Goal: Transaction & Acquisition: Purchase product/service

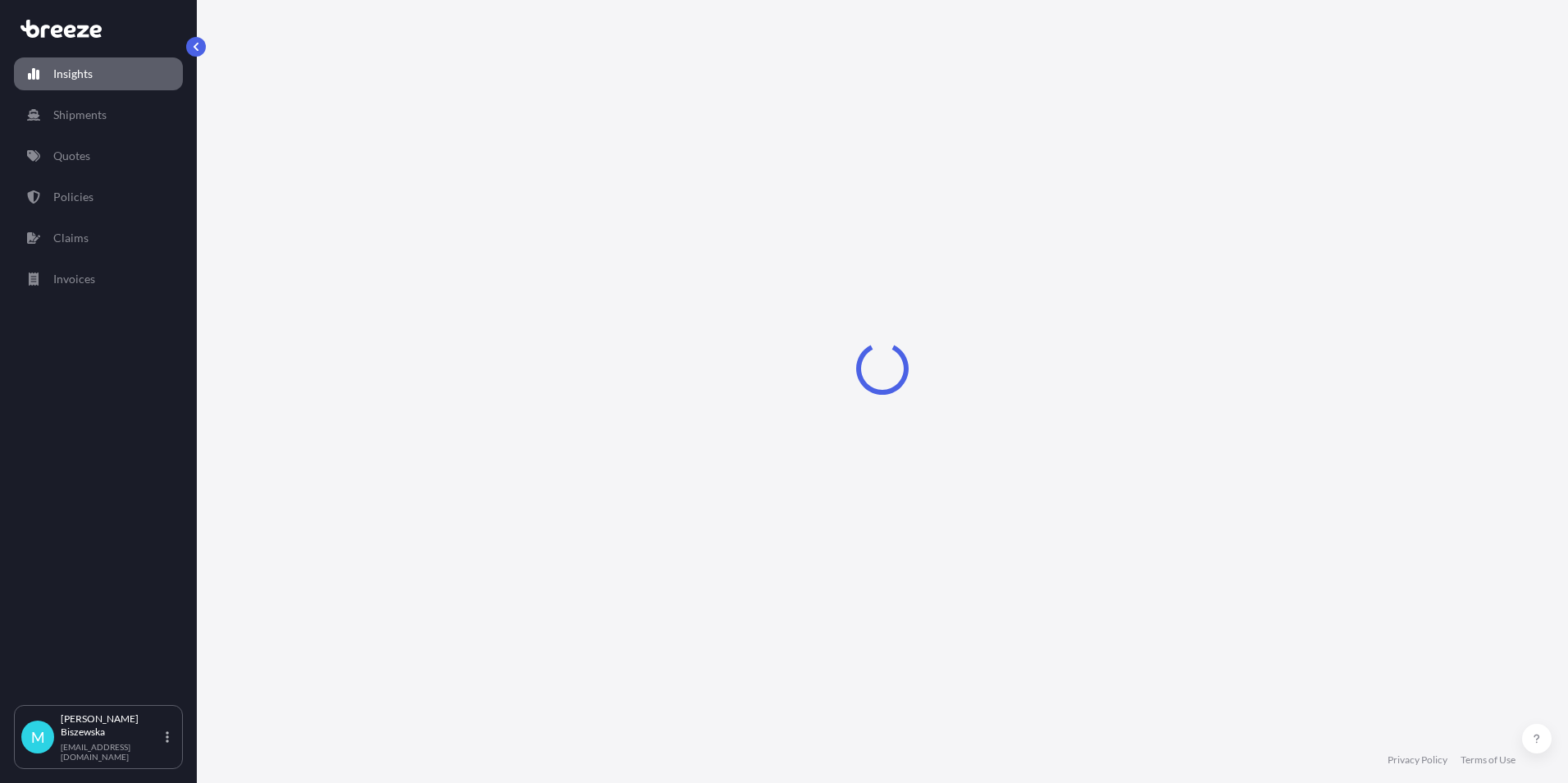
select select "2025"
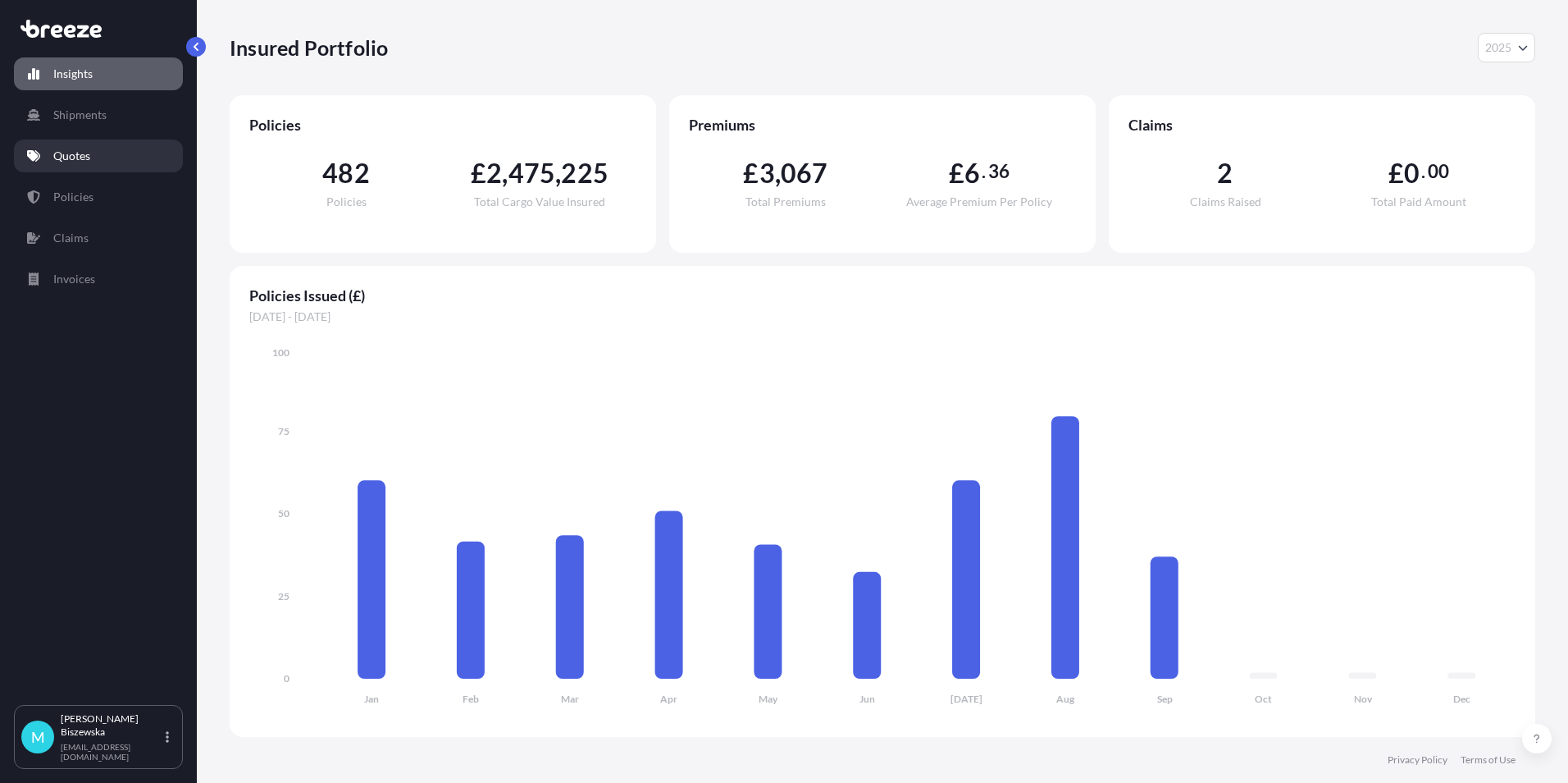
click at [94, 150] on link "Quotes" at bounding box center [98, 156] width 169 height 33
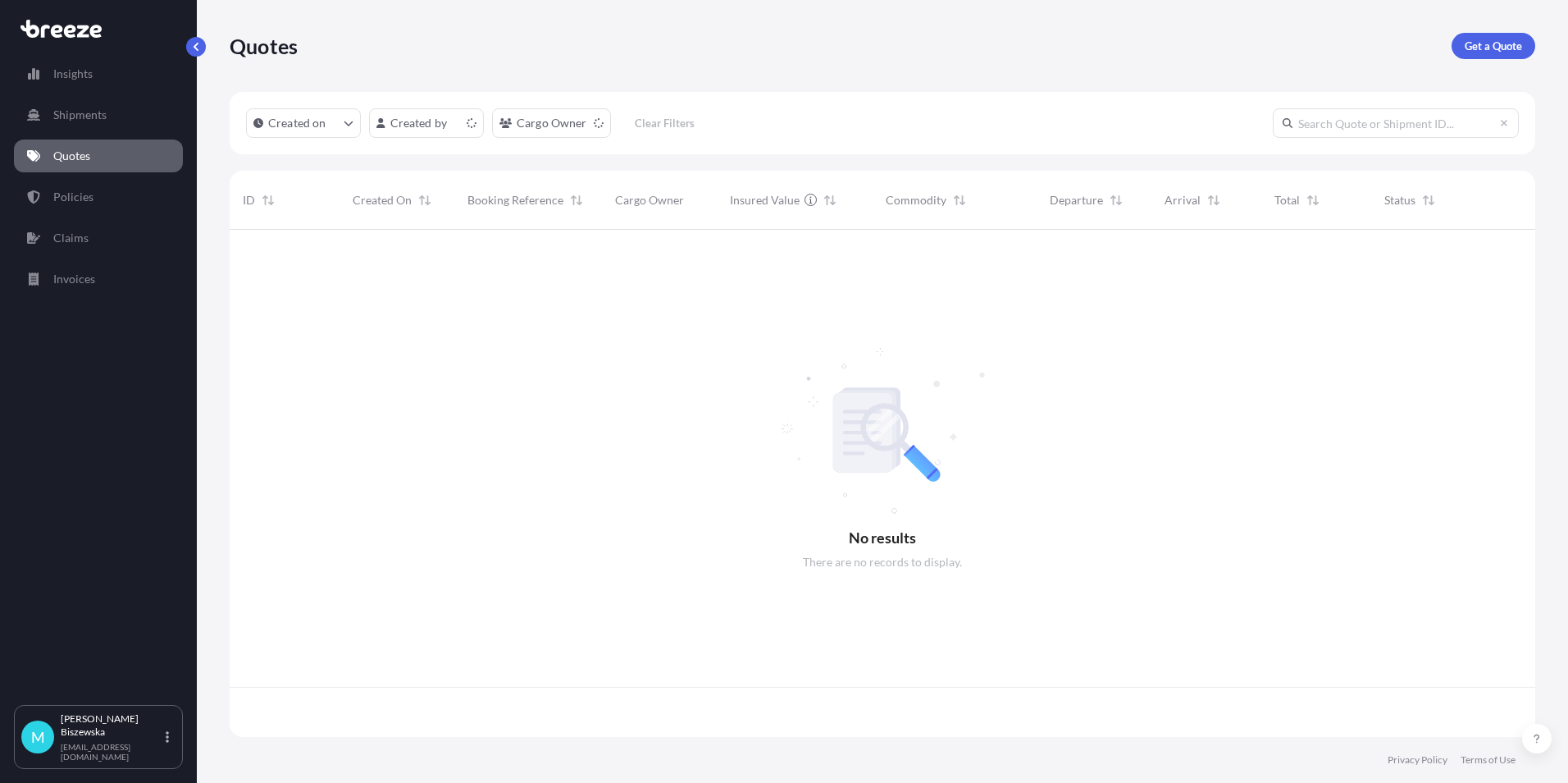
scroll to position [504, 1294]
click at [1501, 42] on p "Get a Quote" at bounding box center [1493, 45] width 57 height 16
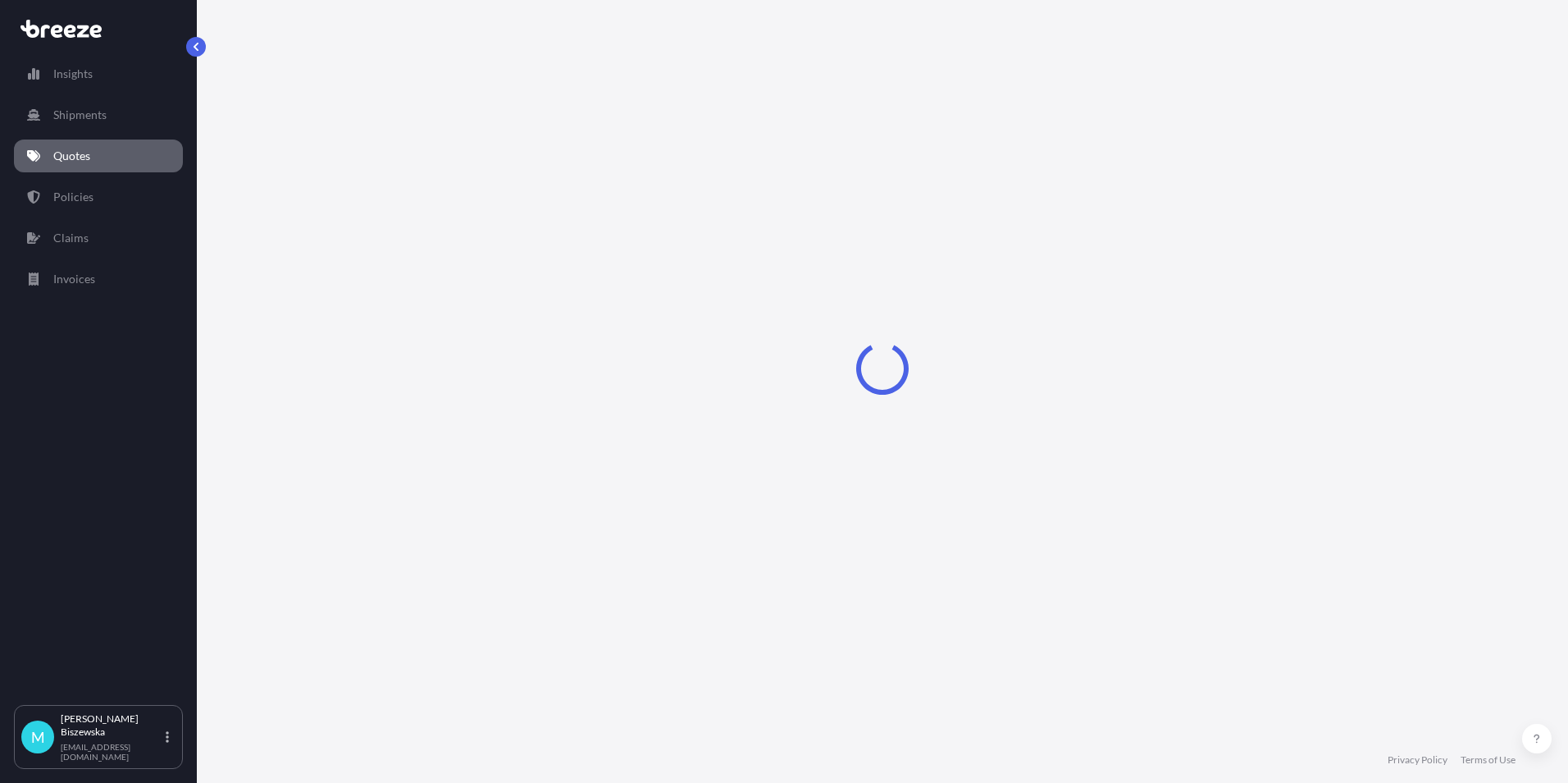
select select "Sea"
select select "1"
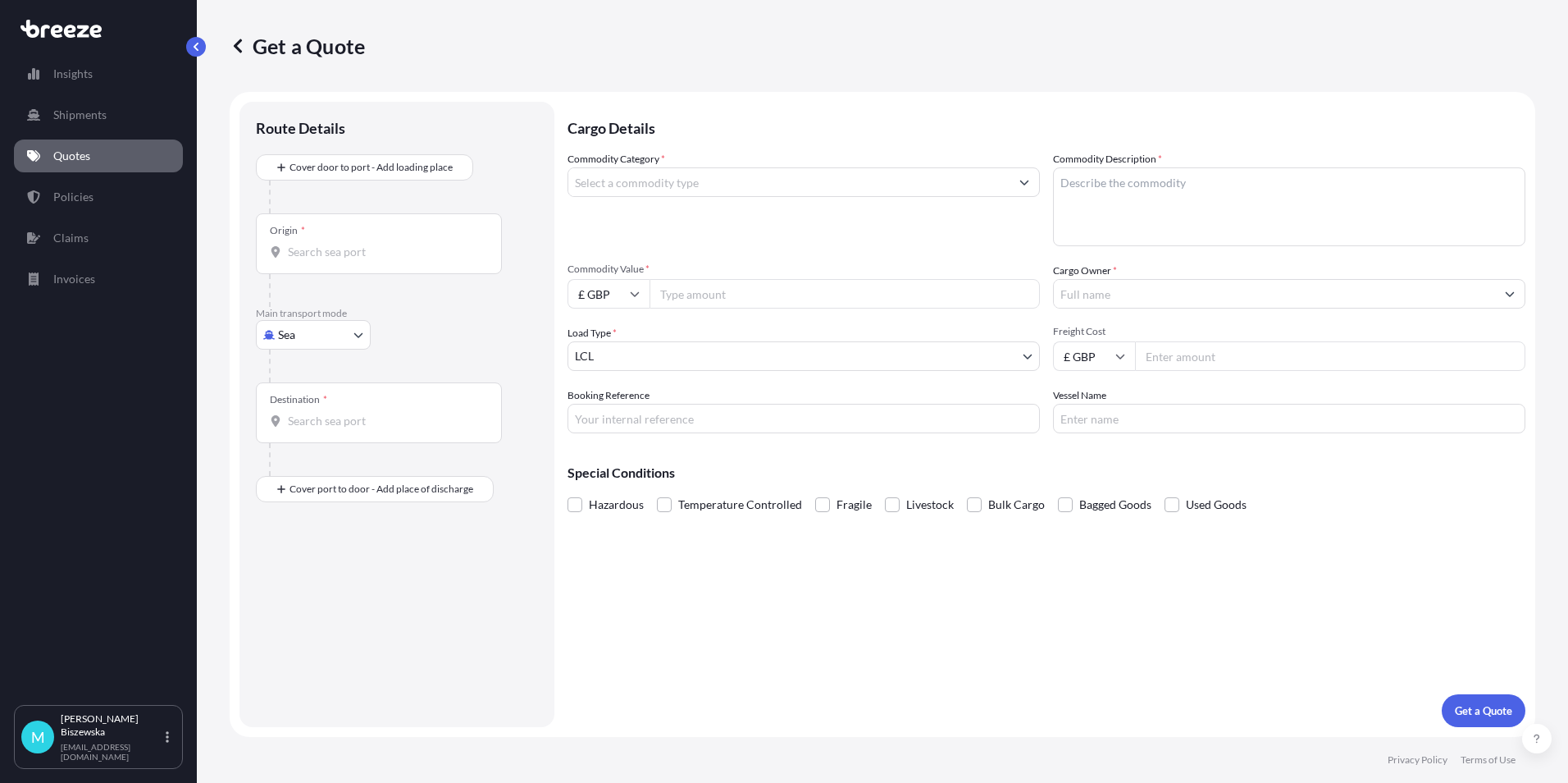
click at [295, 335] on body "Insights Shipments Quotes Policies Claims Invoices M [PERSON_NAME] [PERSON_NAME…" at bounding box center [784, 392] width 1568 height 783
click at [299, 436] on span "Road" at bounding box center [299, 436] width 26 height 16
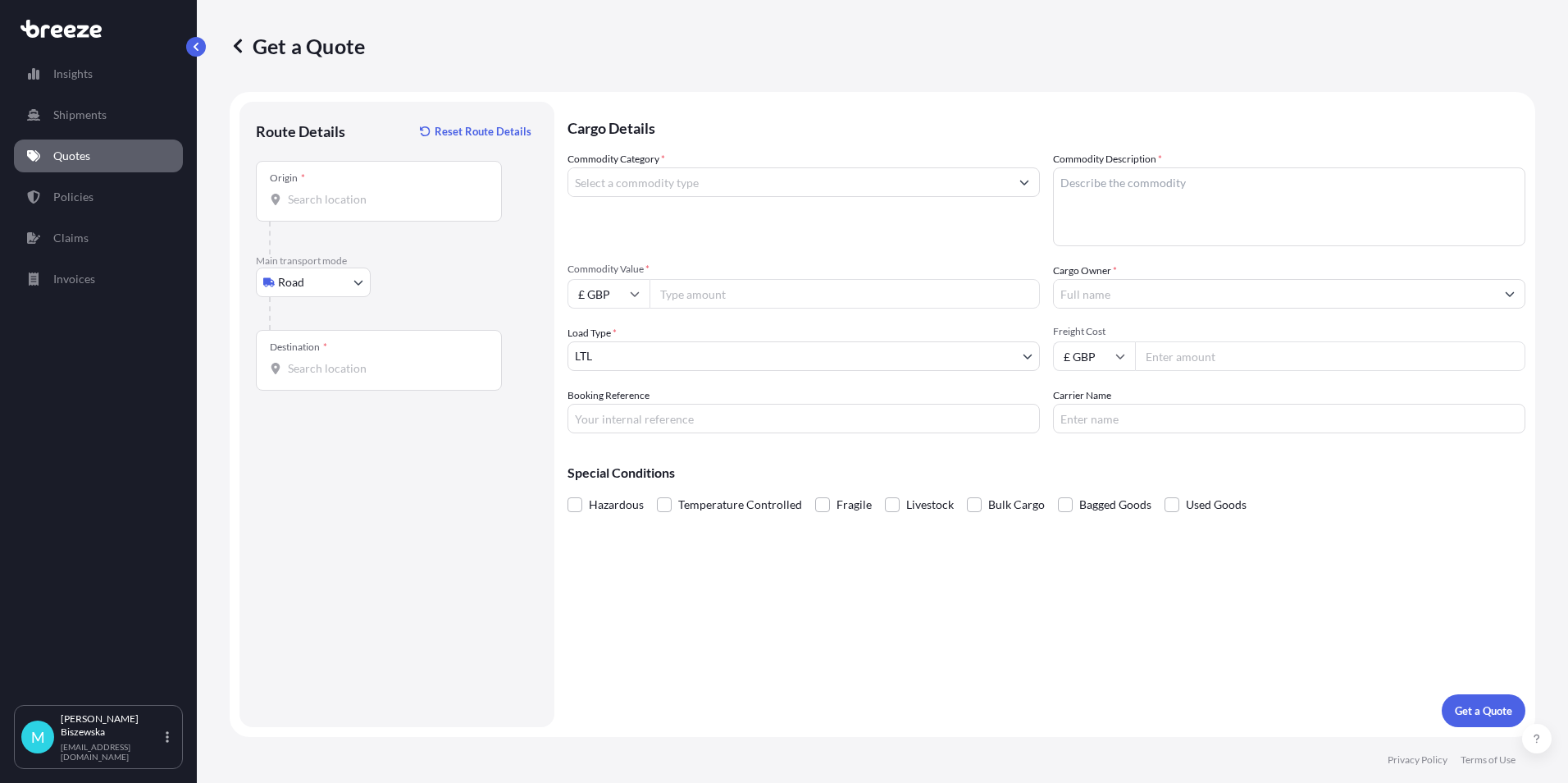
click at [404, 287] on div "Road Sea Air Road Rail" at bounding box center [397, 282] width 282 height 30
click at [287, 288] on body "Insights Shipments Quotes Policies Claims Invoices M [PERSON_NAME] [PERSON_NAME…" at bounding box center [784, 392] width 1568 height 783
click at [299, 352] on span "Air" at bounding box center [295, 354] width 16 height 16
select select "Air"
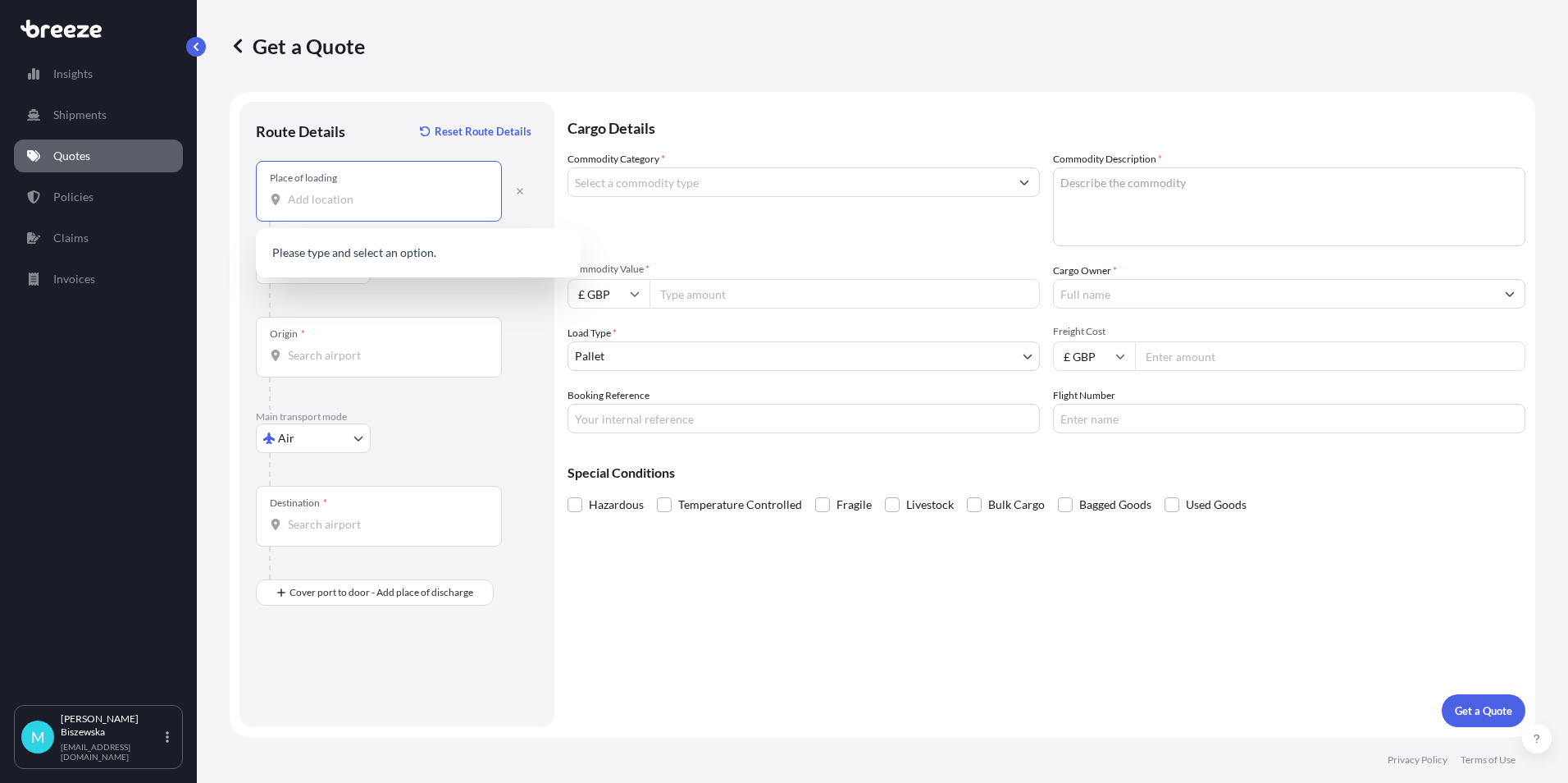
click at [301, 197] on input "Place of loading" at bounding box center [385, 199] width 193 height 16
paste input "NG15 0DR"
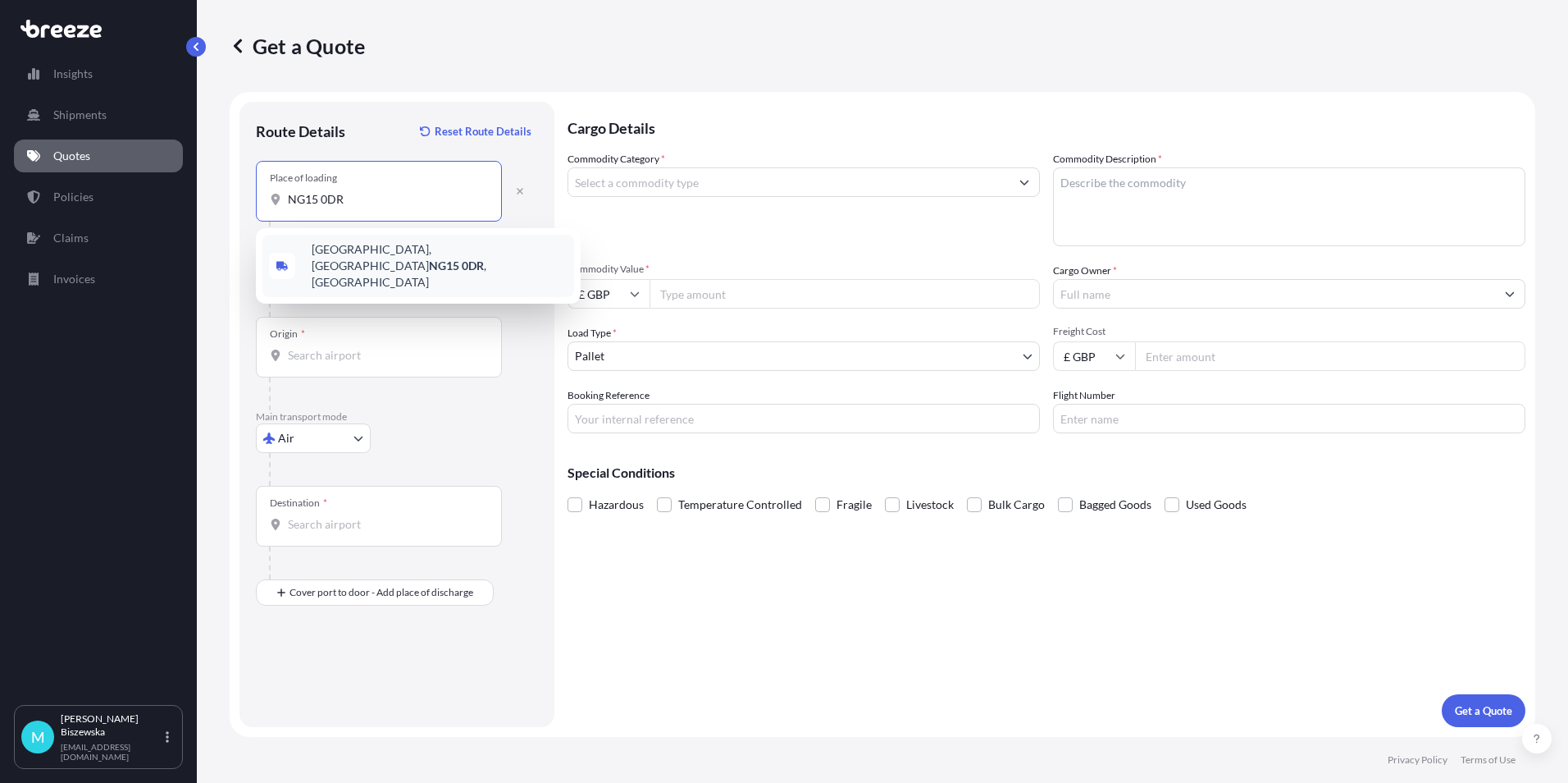
click at [410, 257] on span "[STREET_ADDRESS]" at bounding box center [440, 266] width 256 height 49
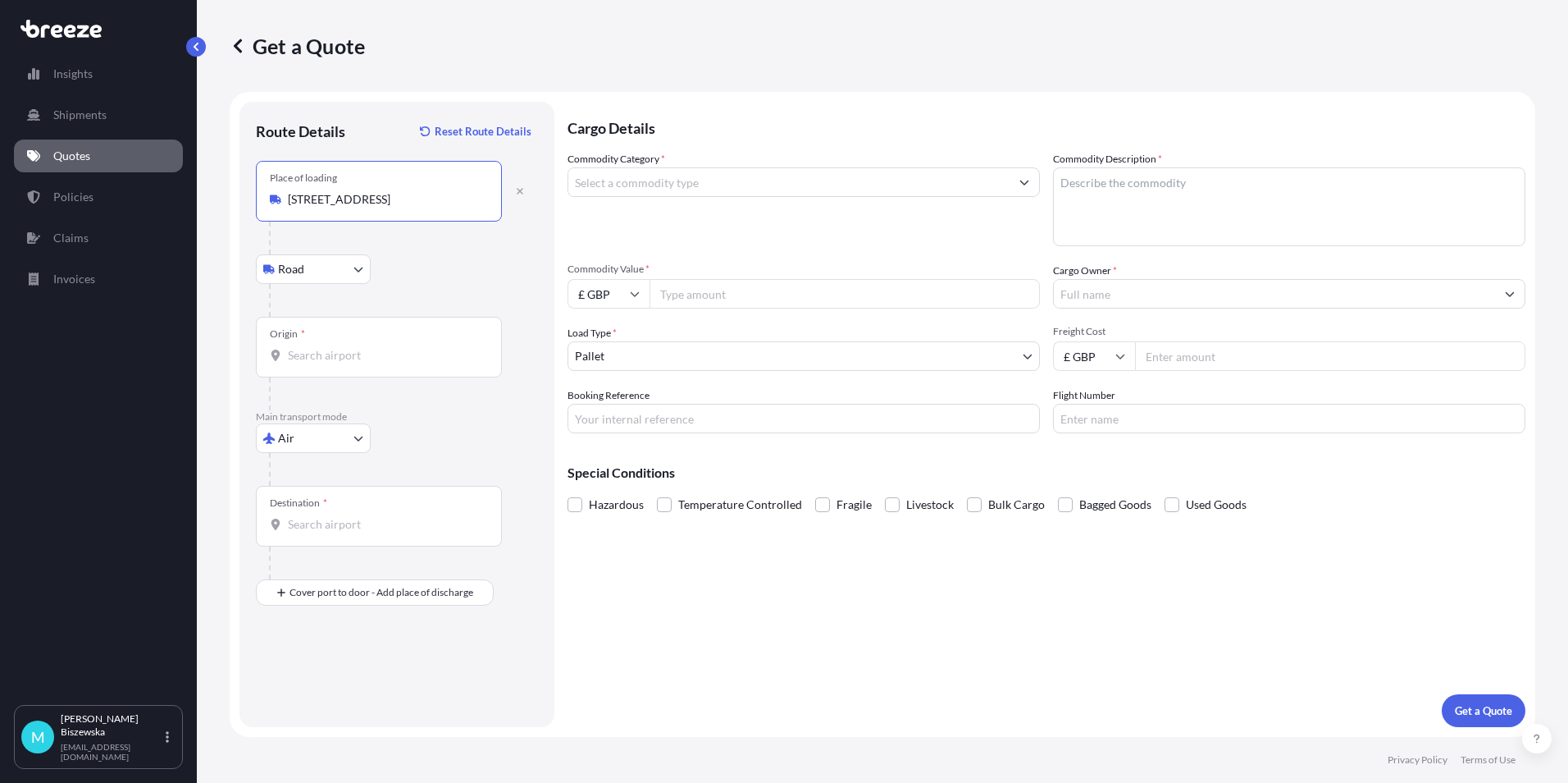
type input "[STREET_ADDRESS]"
click at [431, 261] on div "Road Road Rail" at bounding box center [397, 269] width 282 height 30
click at [335, 355] on input "Origin *" at bounding box center [385, 355] width 193 height 16
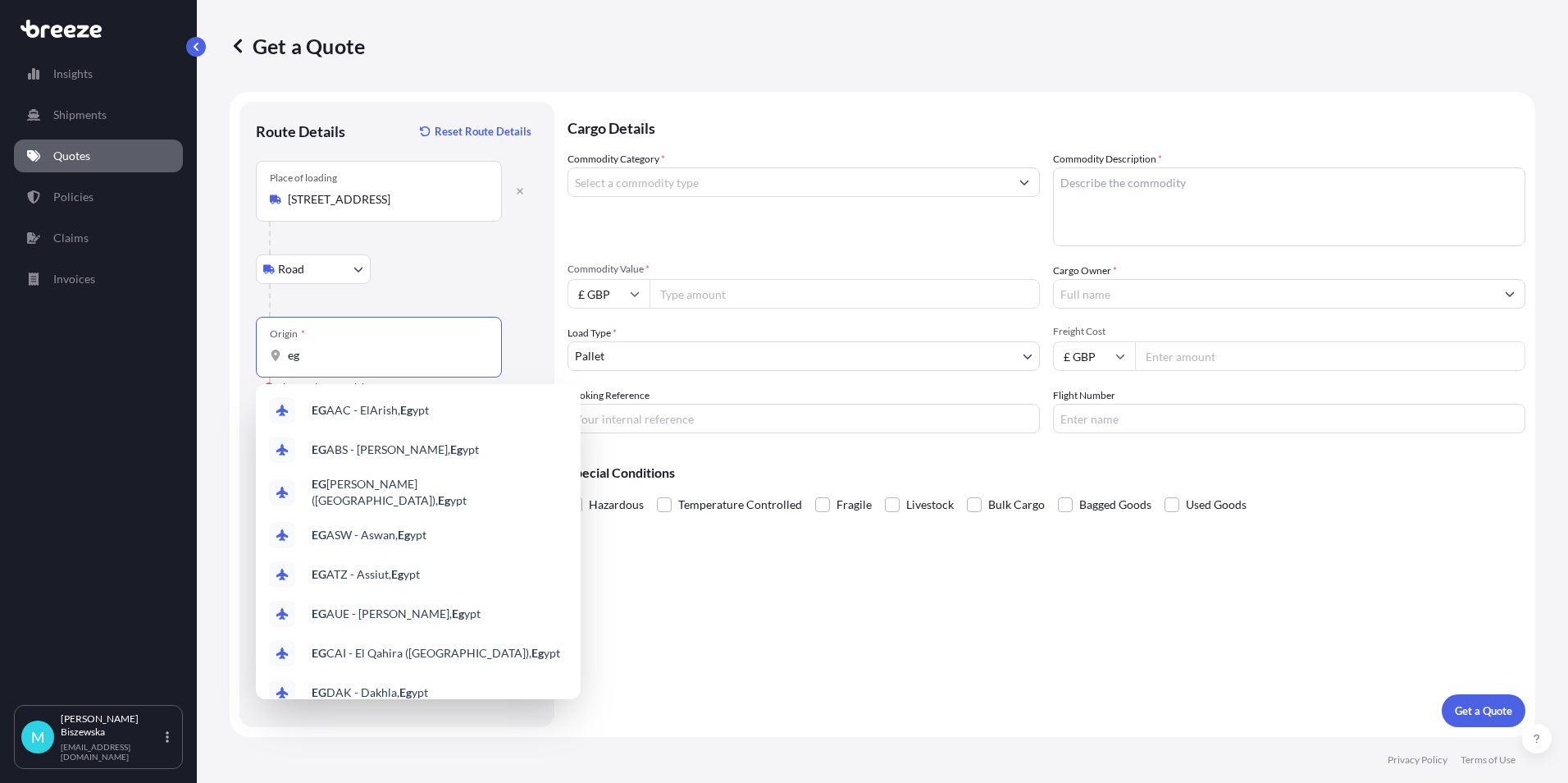
type input "e"
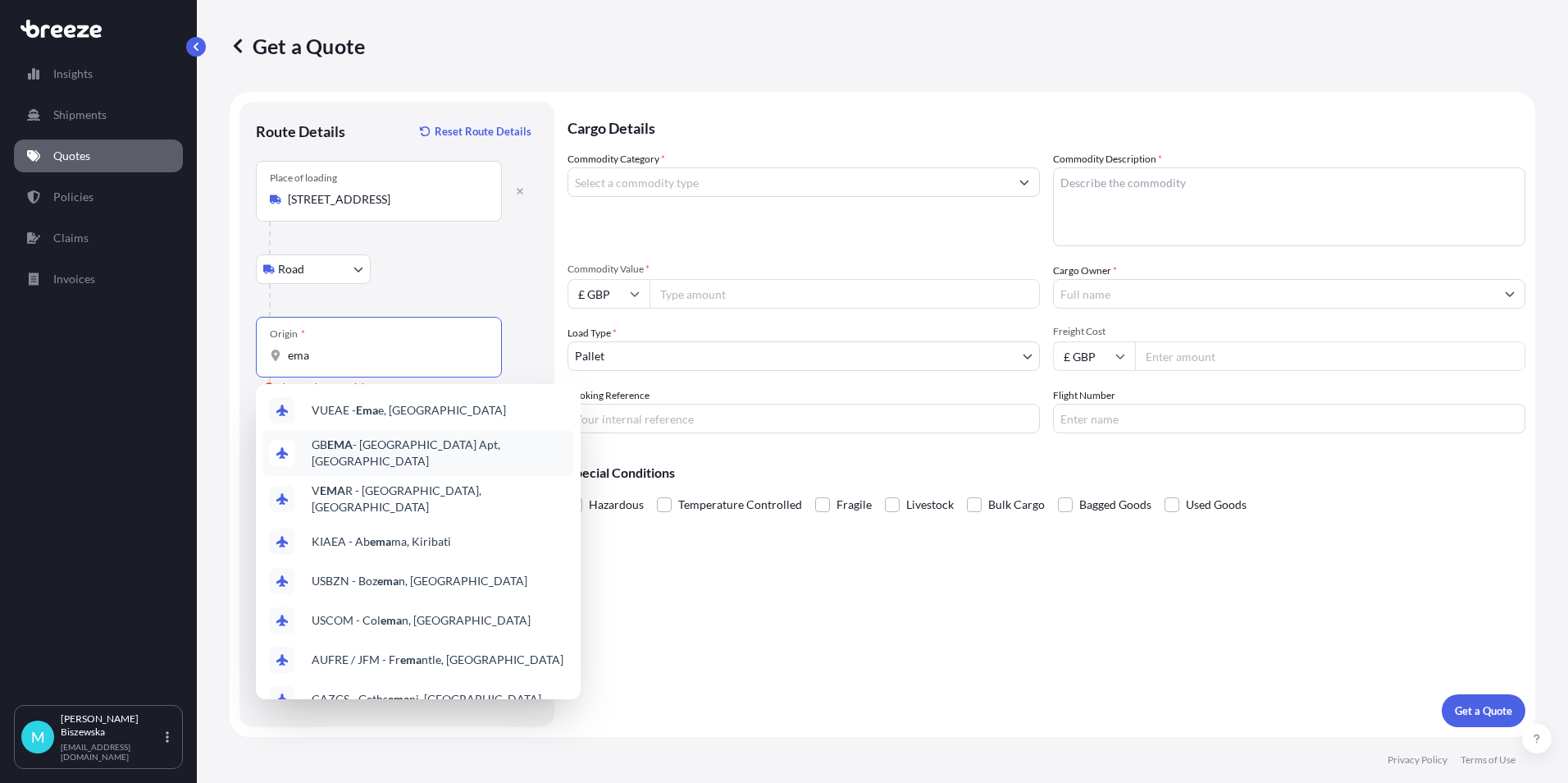
click at [398, 448] on span "GB EMA - [GEOGRAPHIC_DATA] Apt, [GEOGRAPHIC_DATA]" at bounding box center [440, 453] width 256 height 33
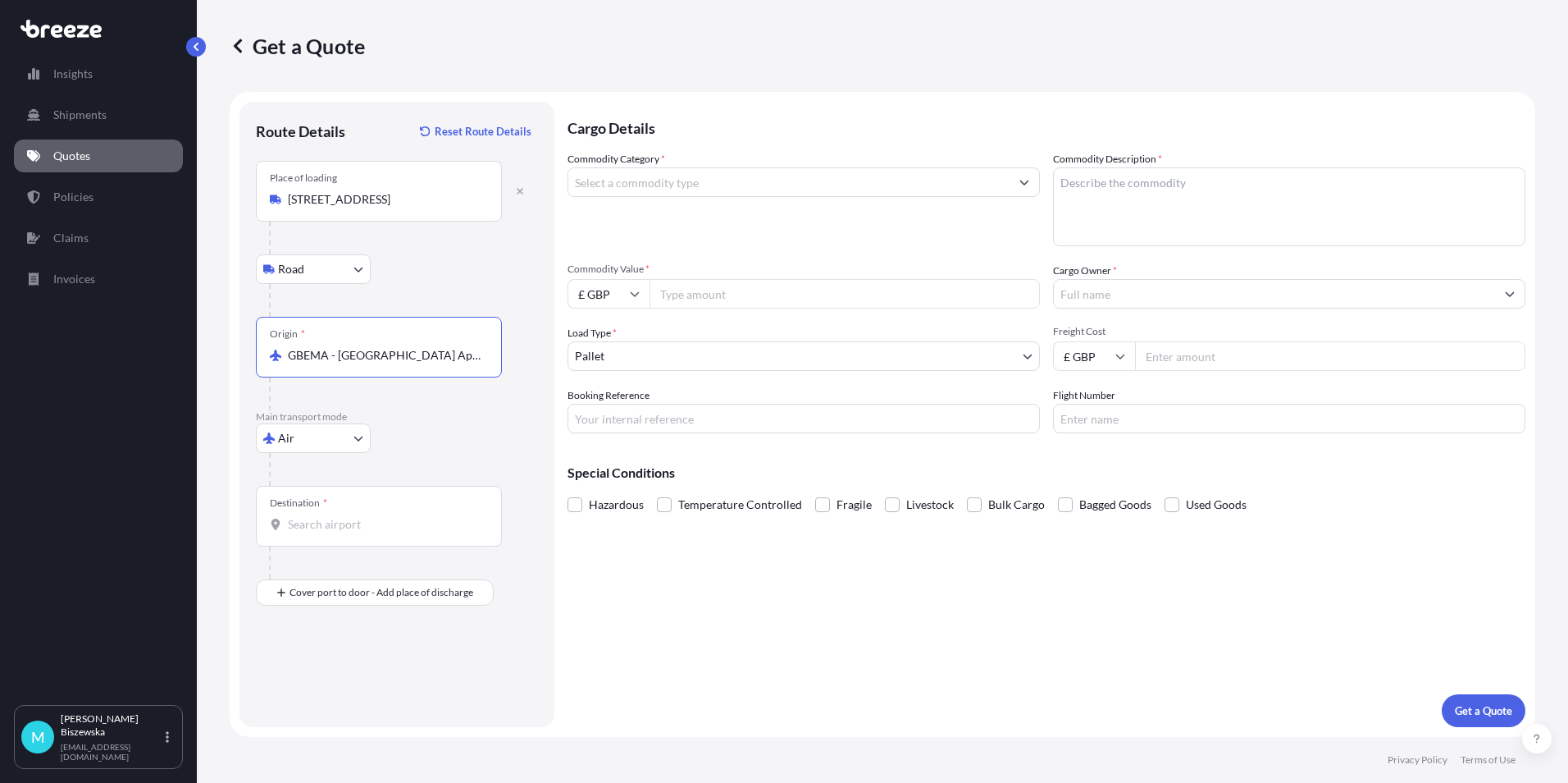
type input "GBEMA - [GEOGRAPHIC_DATA] Apt, [GEOGRAPHIC_DATA]"
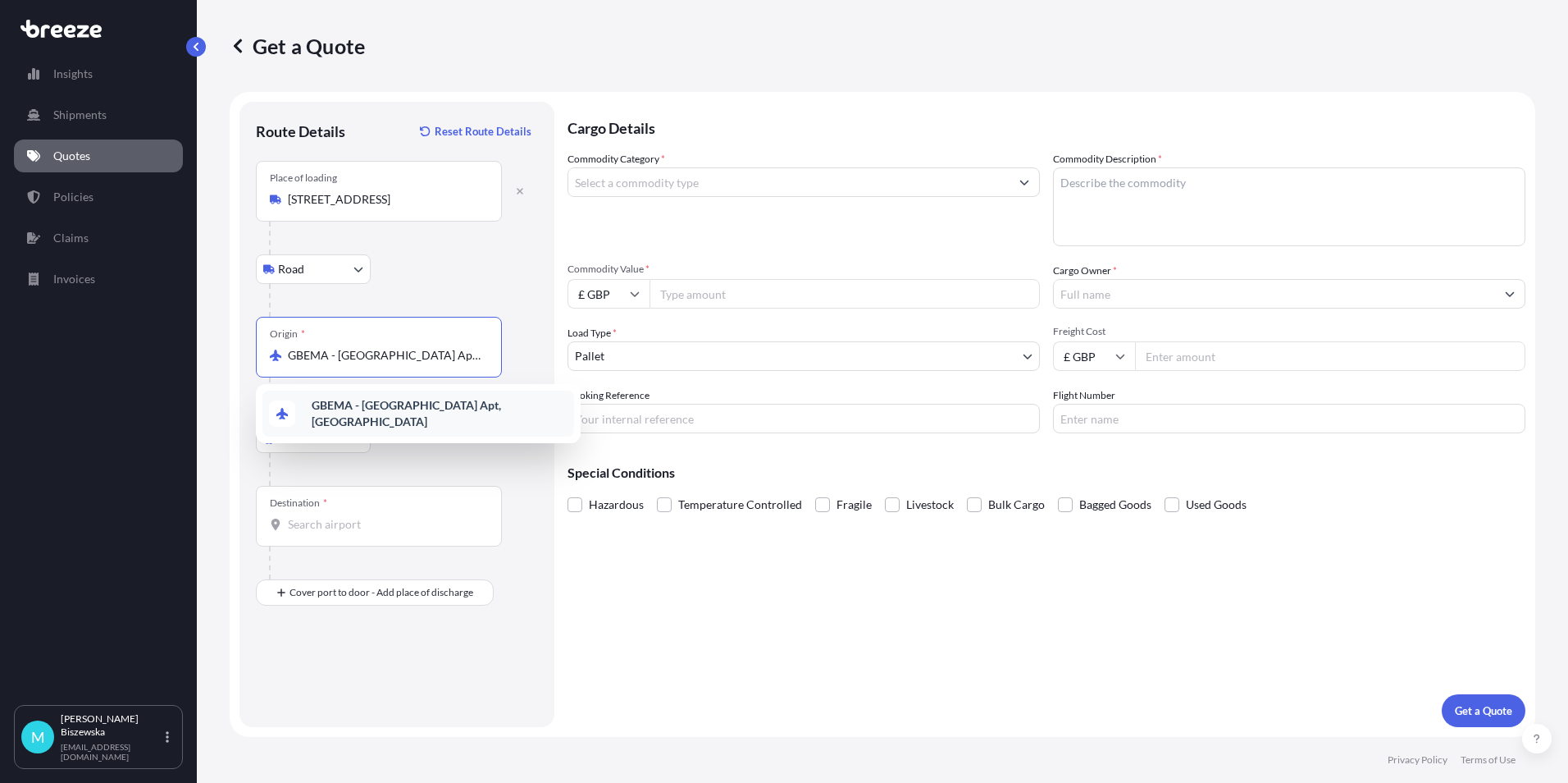
click at [346, 529] on input "Destination *" at bounding box center [385, 524] width 193 height 16
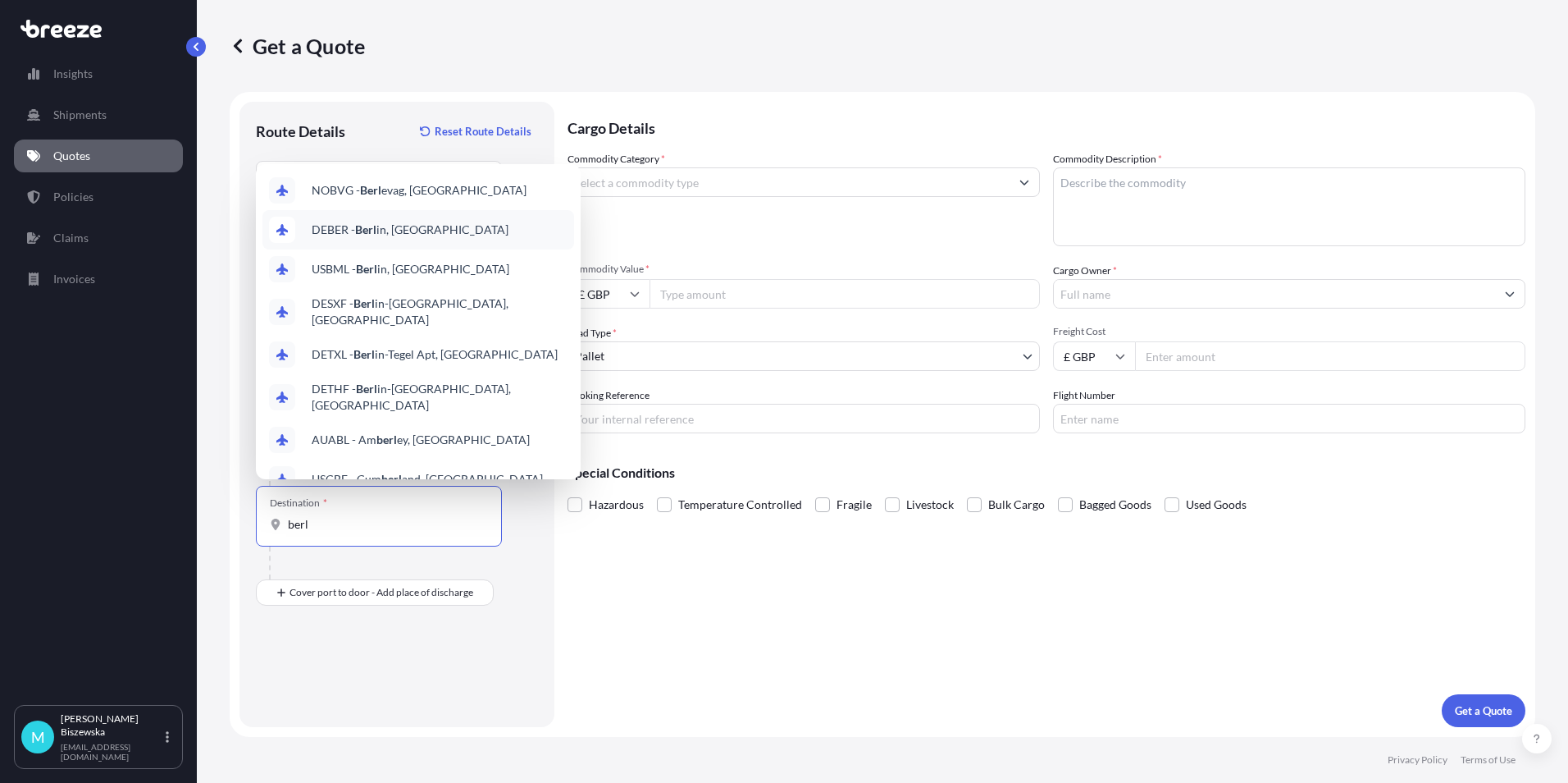
click at [390, 226] on span "DEBER - Berl in, [GEOGRAPHIC_DATA]" at bounding box center [411, 229] width 197 height 16
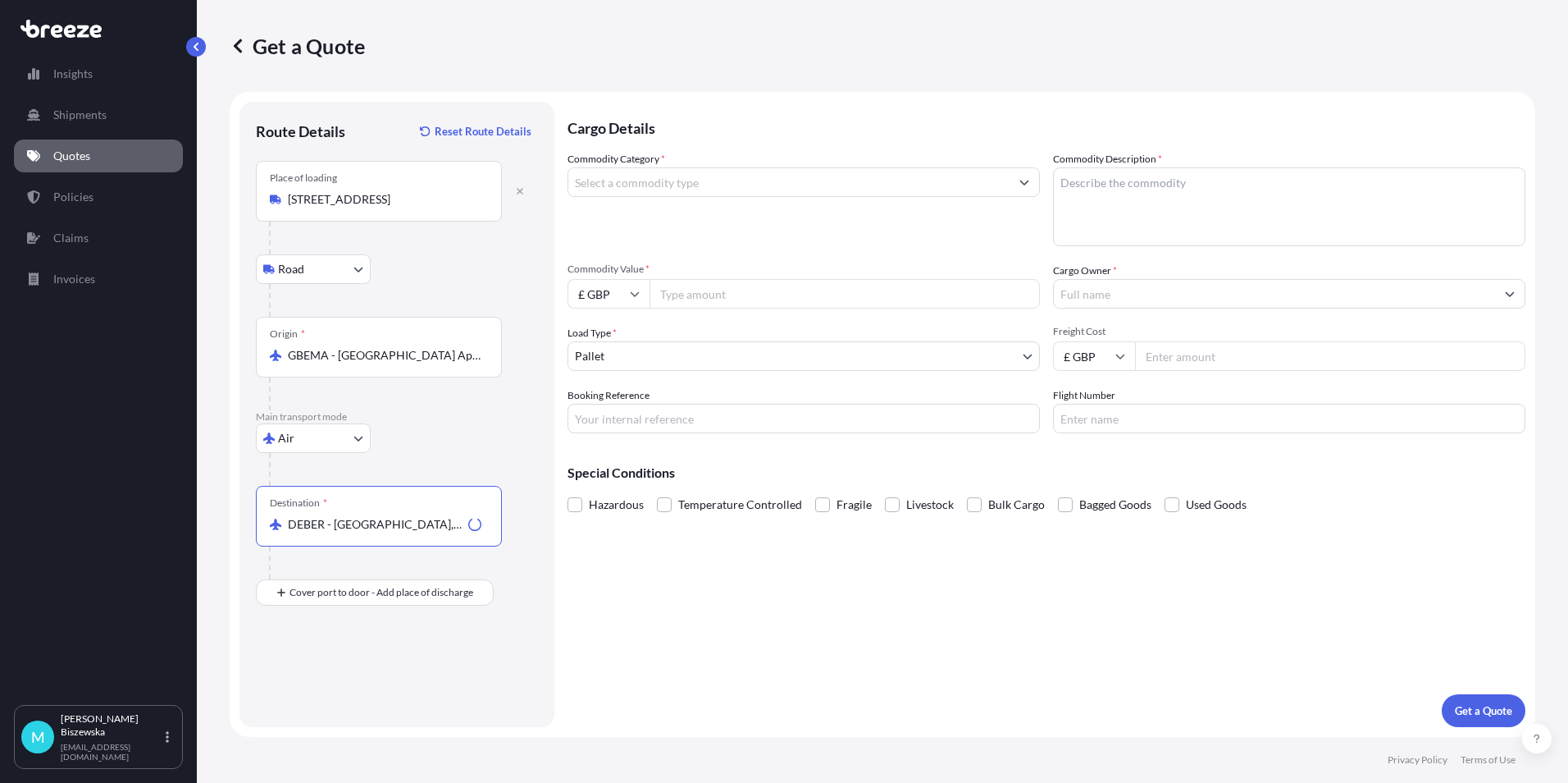
type input "DEBER - [GEOGRAPHIC_DATA], [GEOGRAPHIC_DATA]"
click at [661, 596] on div "Cargo Details Commodity Category * Commodity Description * Commodity Value * £ …" at bounding box center [1047, 414] width 958 height 625
click at [302, 685] on input "Place of Discharge" at bounding box center [385, 680] width 193 height 16
paste input "76131"
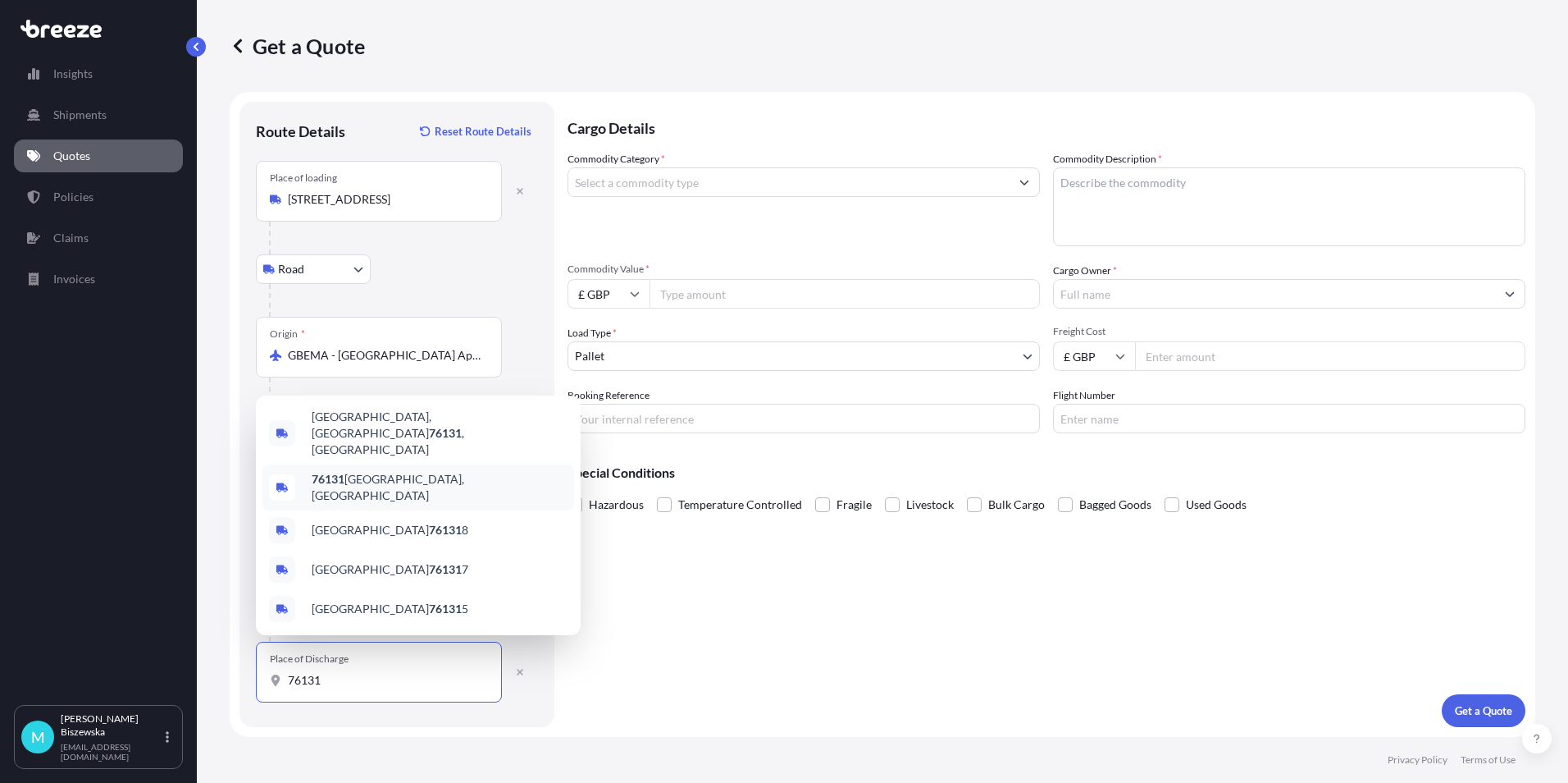
click at [428, 497] on span "[GEOGRAPHIC_DATA], [GEOGRAPHIC_DATA]" at bounding box center [440, 487] width 256 height 33
type input "[GEOGRAPHIC_DATA], [GEOGRAPHIC_DATA]"
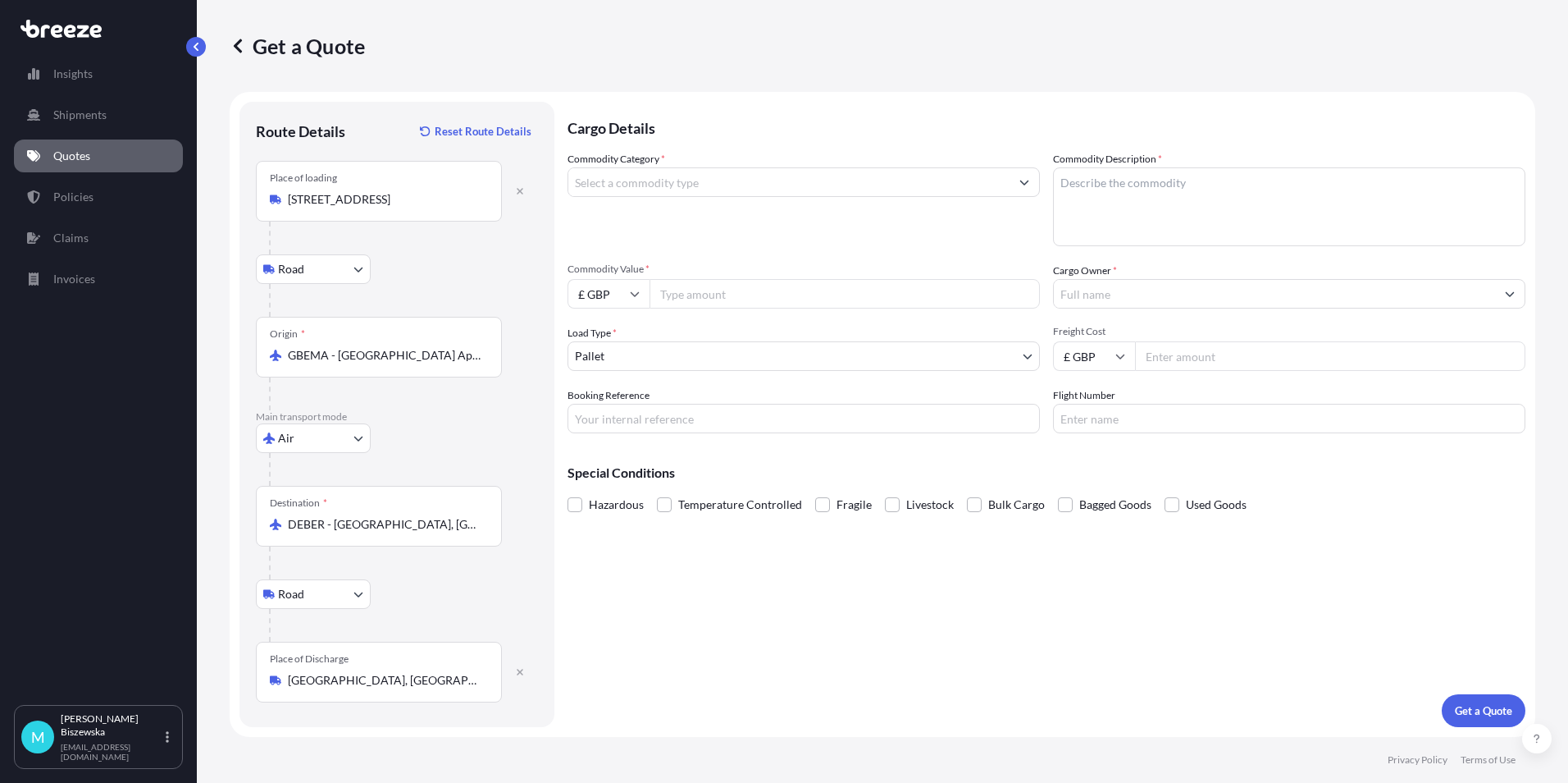
click at [644, 585] on div "Cargo Details Commodity Category * Commodity Description * Commodity Value * £ …" at bounding box center [1047, 414] width 958 height 625
click at [767, 175] on input "Commodity Category *" at bounding box center [788, 182] width 442 height 30
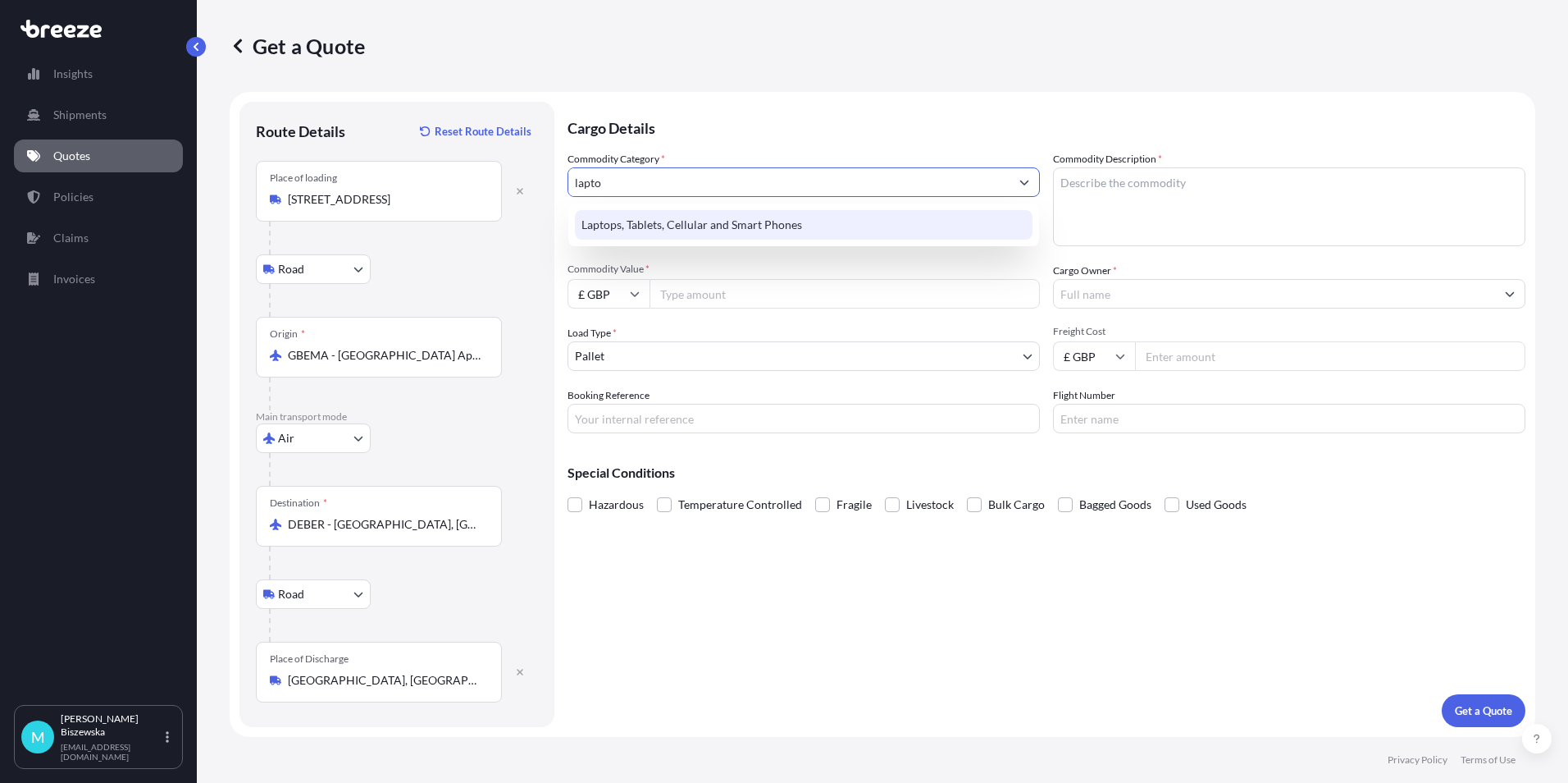
click at [755, 223] on div "Laptops, Tablets, Cellular and Smart Phones" at bounding box center [804, 224] width 458 height 30
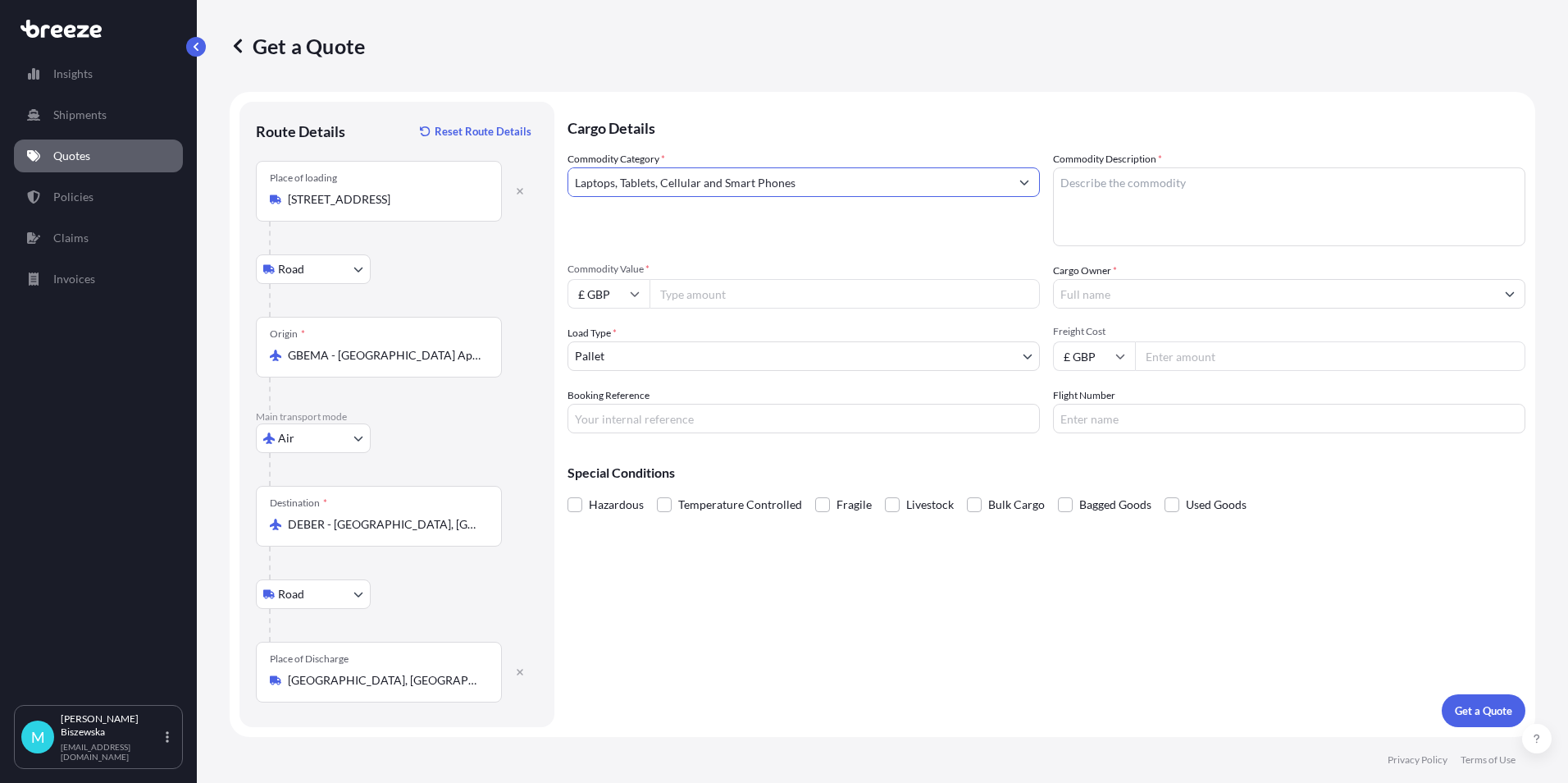
type input "Laptops, Tablets, Cellular and Smart Phones"
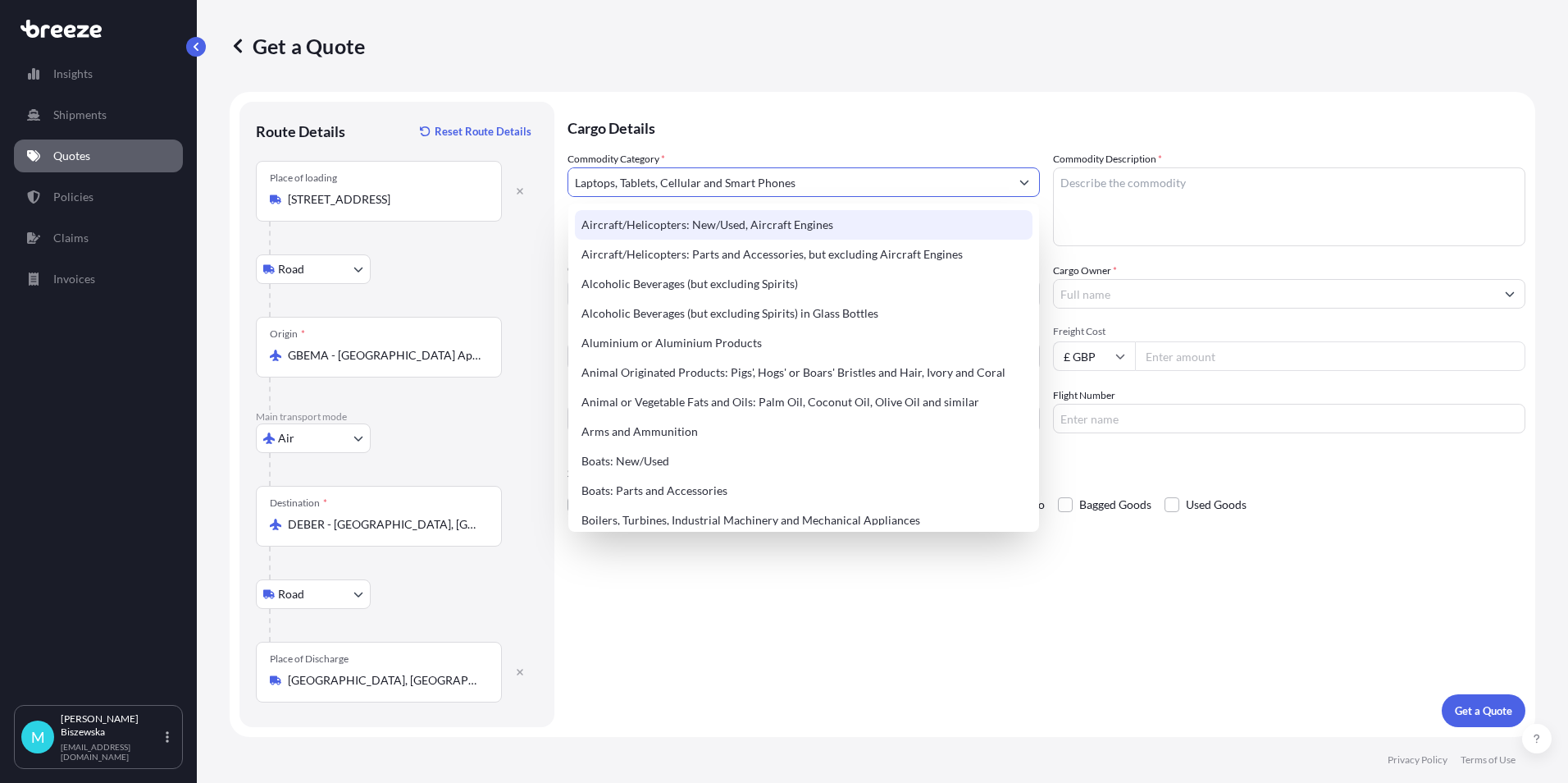
click at [709, 138] on p "Cargo Details" at bounding box center [1047, 126] width 958 height 49
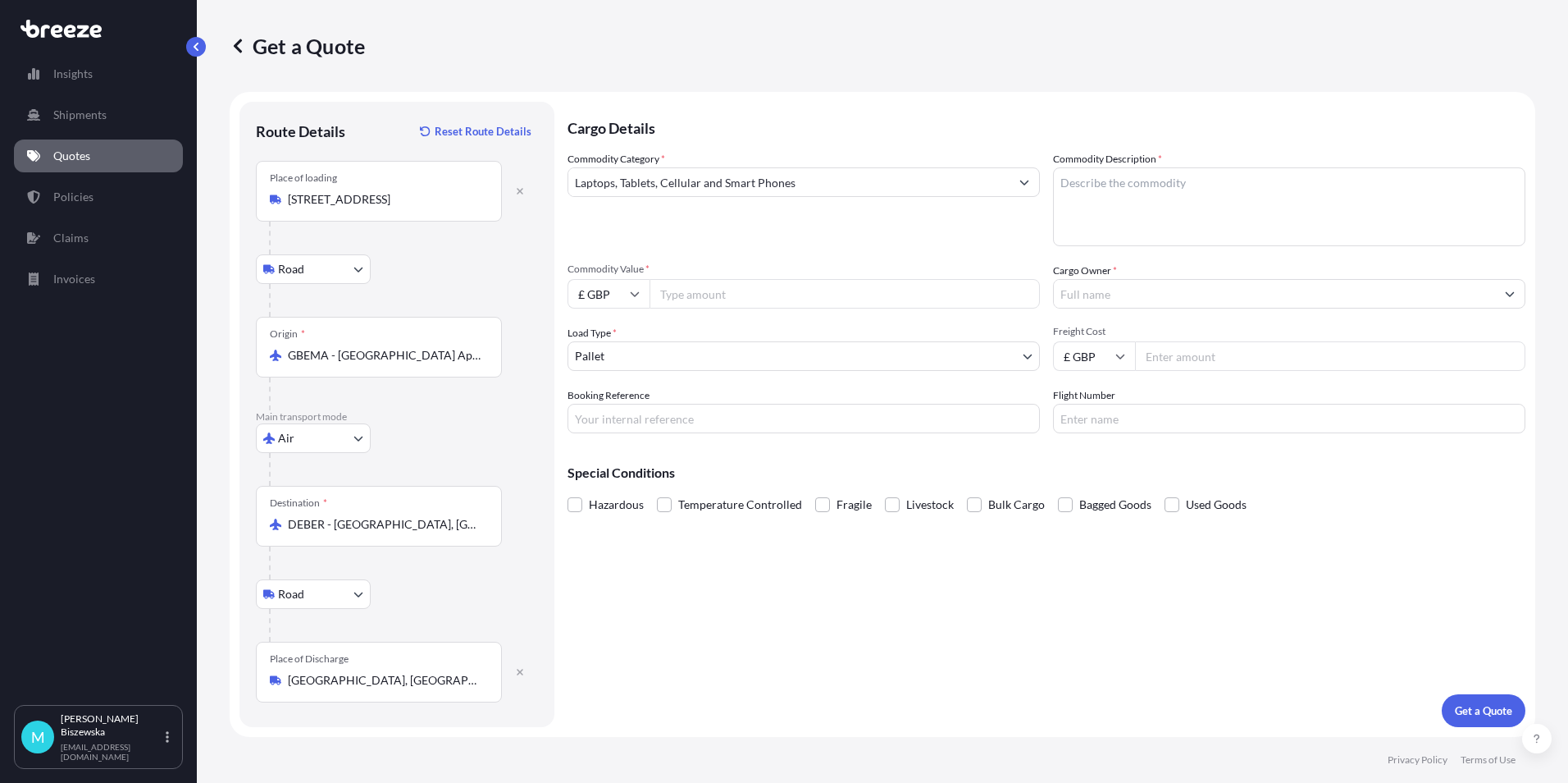
click at [714, 291] on input "Commodity Value *" at bounding box center [844, 294] width 390 height 30
type input "1000"
click at [715, 246] on div "Commodity Category * Laptops, Tablets, Cellular and Smart Phones" at bounding box center [804, 198] width 472 height 95
click at [628, 355] on body "140 options available. Insights Shipments Quotes Policies Claims Invoices M [PE…" at bounding box center [784, 392] width 1568 height 783
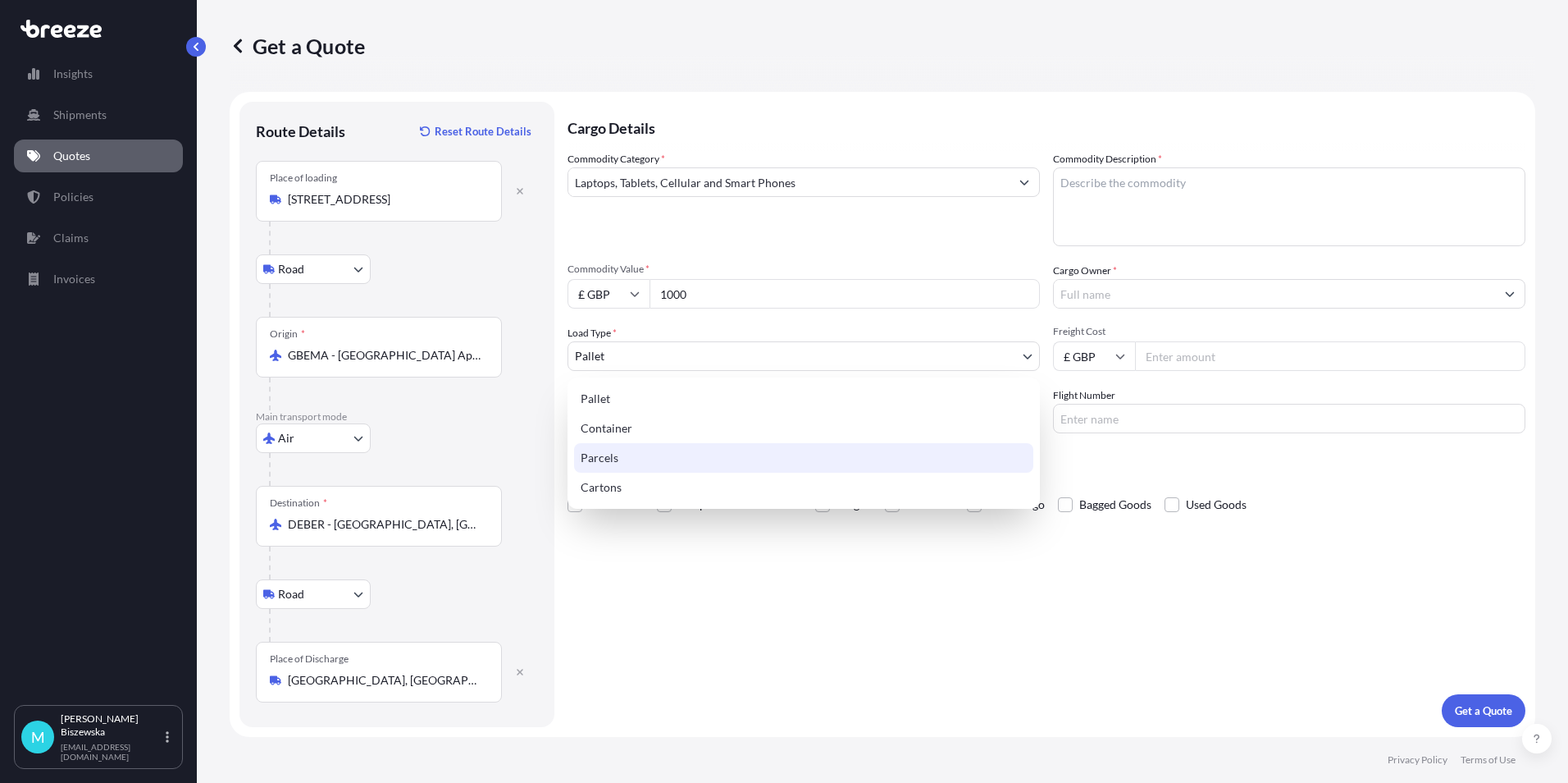
click at [621, 457] on div "Parcels" at bounding box center [803, 457] width 459 height 30
select select "3"
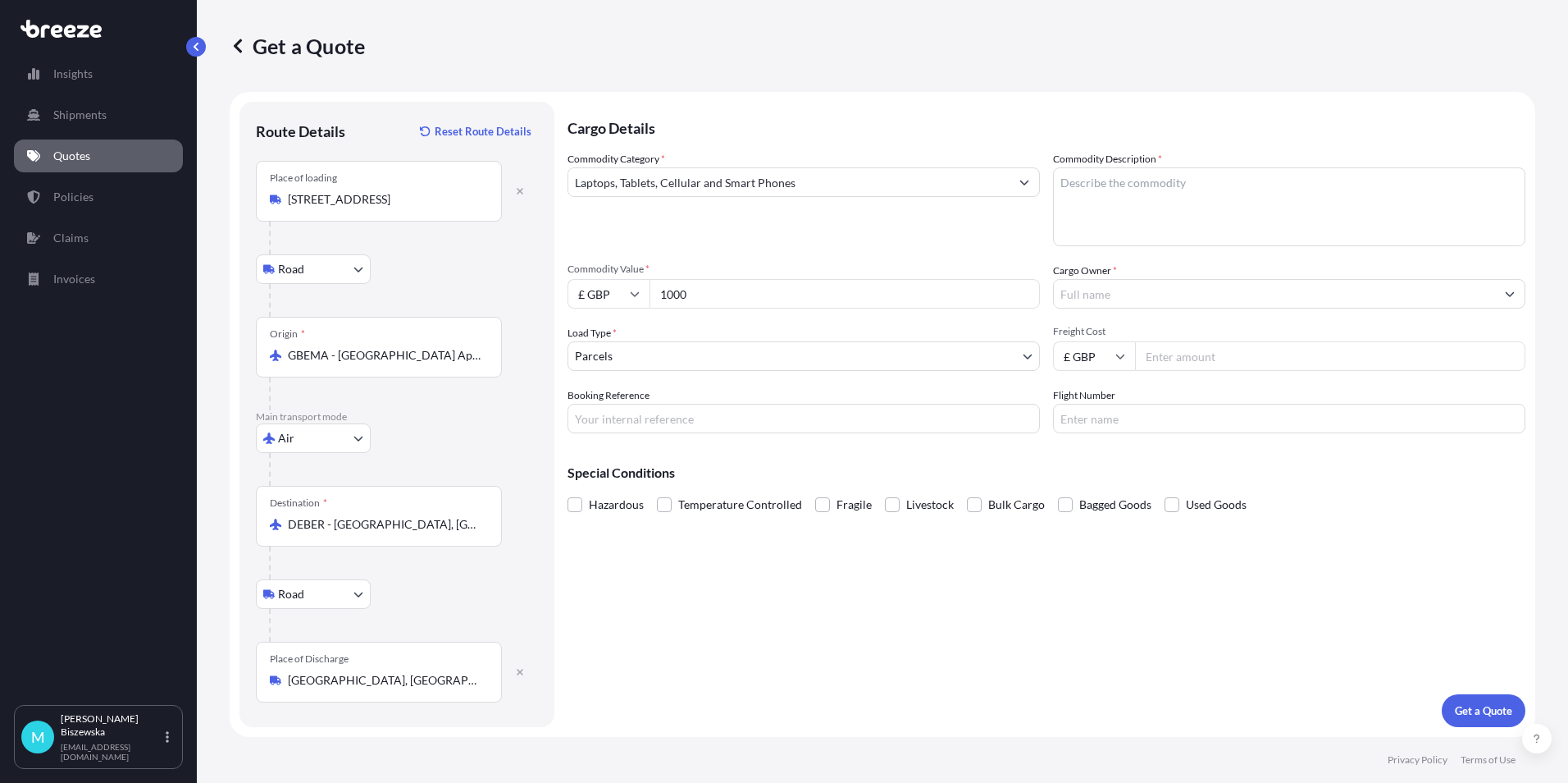
drag, startPoint x: 631, startPoint y: 593, endPoint x: 440, endPoint y: 0, distance: 623.0
click at [630, 593] on div "Cargo Details Commodity Category * Laptops, Tablets, Cellular and Smart Phones …" at bounding box center [1047, 414] width 958 height 625
click at [612, 416] on input "Booking Reference" at bounding box center [804, 419] width 472 height 30
paste input "2218048"
type input "2218048"
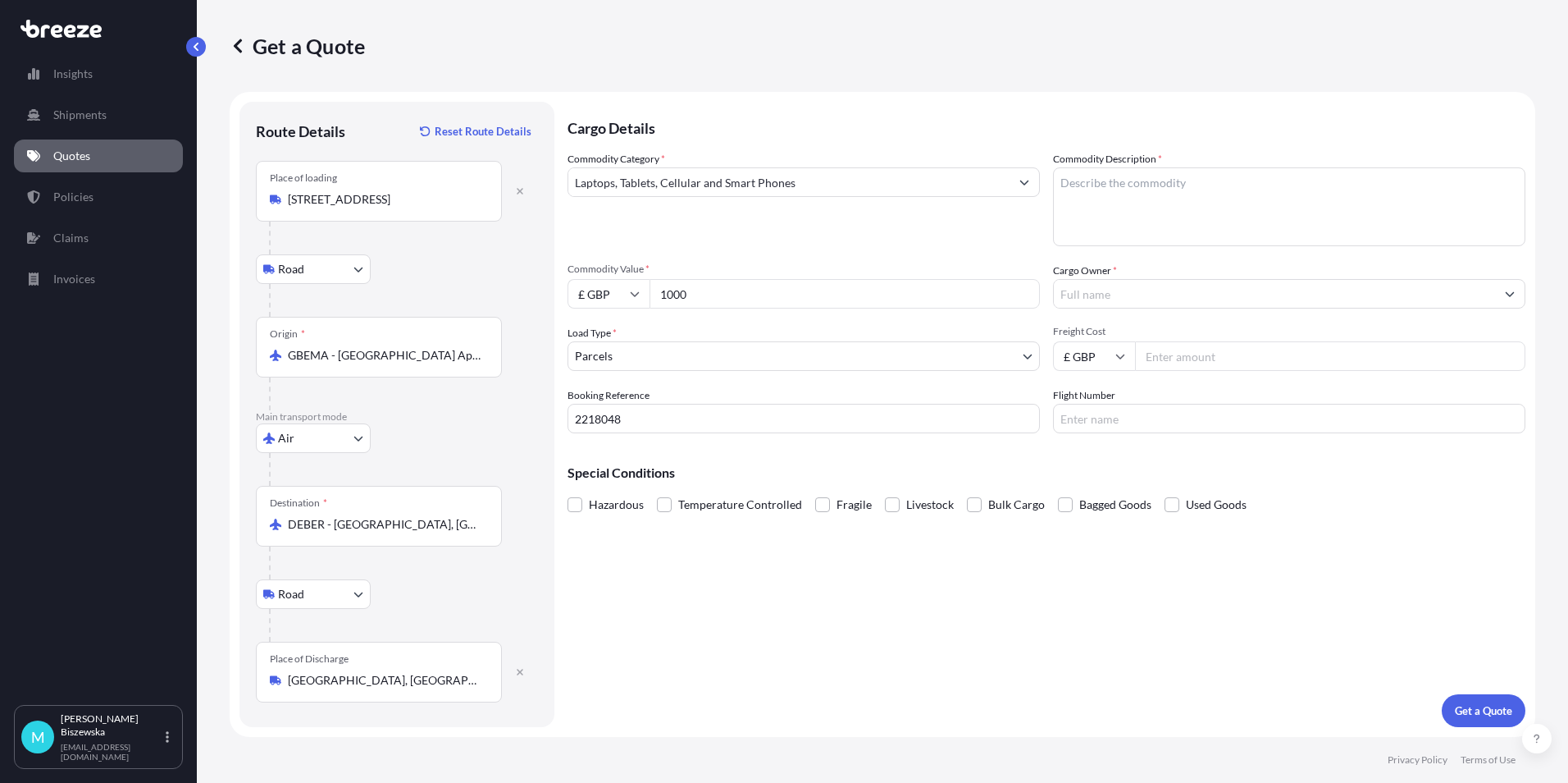
drag, startPoint x: 699, startPoint y: 612, endPoint x: 540, endPoint y: 6, distance: 626.5
click at [699, 598] on div "Cargo Details Commodity Category * Laptops, Tablets, Cellular and Smart Phones …" at bounding box center [1047, 414] width 958 height 625
click at [1095, 191] on textarea "Commodity Description *" at bounding box center [1289, 207] width 472 height 79
paste textarea "2x WEROCK S510 Tablets"
type textarea "2x WEROCK S510 Tablets"
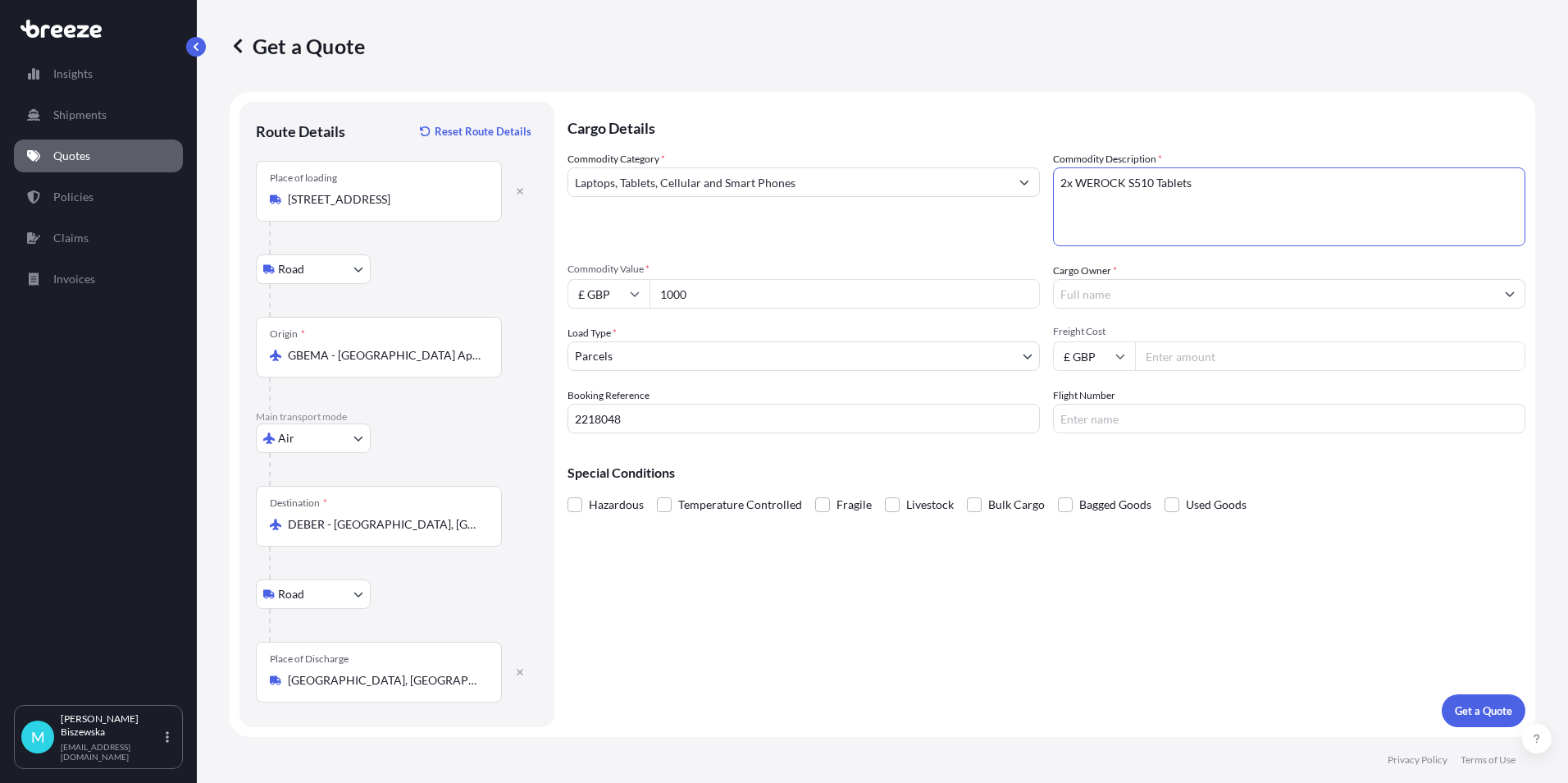
click at [968, 243] on div "Commodity Category * Laptops, Tablets, Cellular and Smart Phones" at bounding box center [804, 198] width 472 height 95
click at [1123, 287] on input "Cargo Owner *" at bounding box center [1274, 294] width 442 height 30
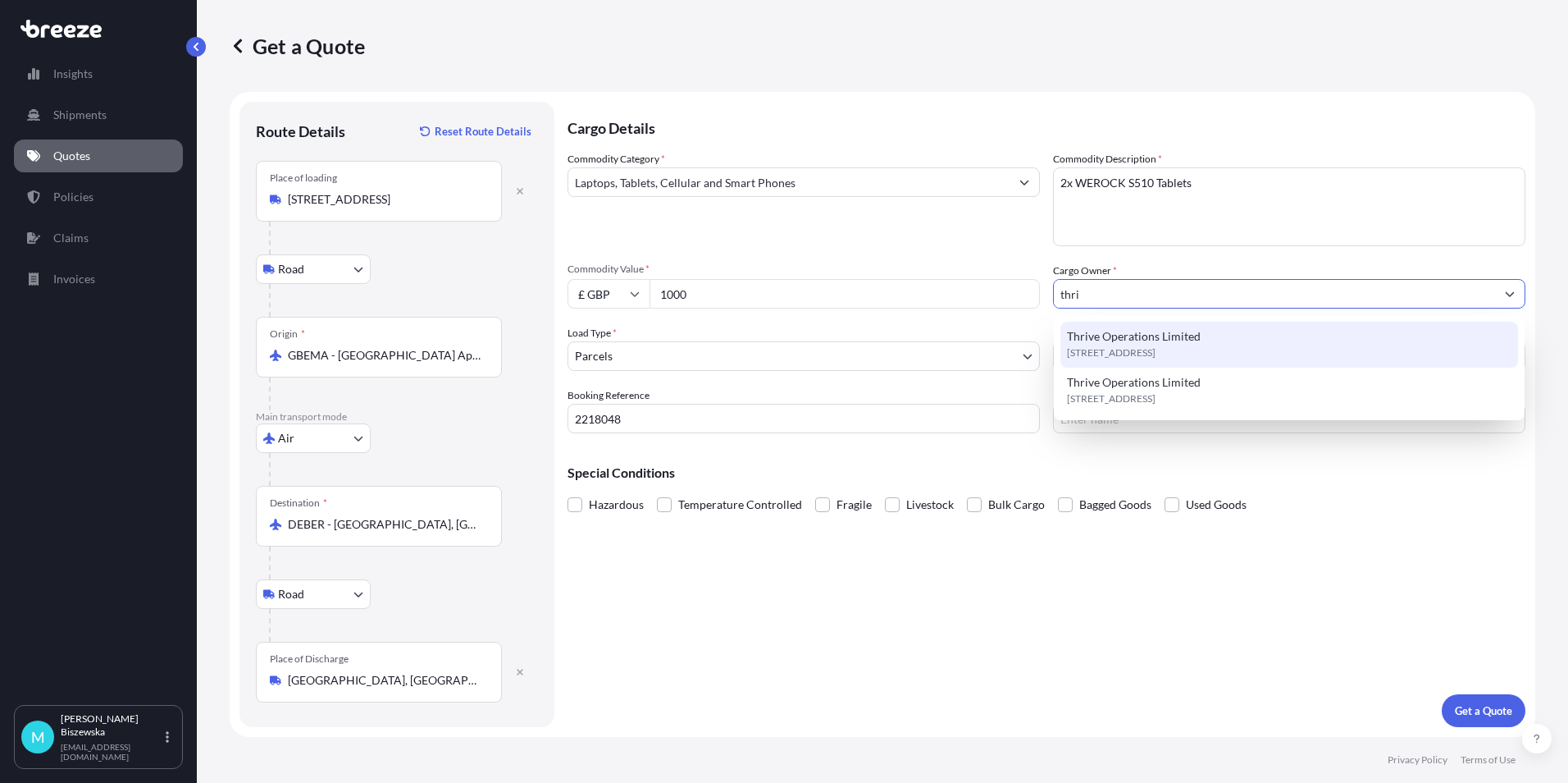
click at [1133, 349] on span "[STREET_ADDRESS]" at bounding box center [1112, 353] width 89 height 16
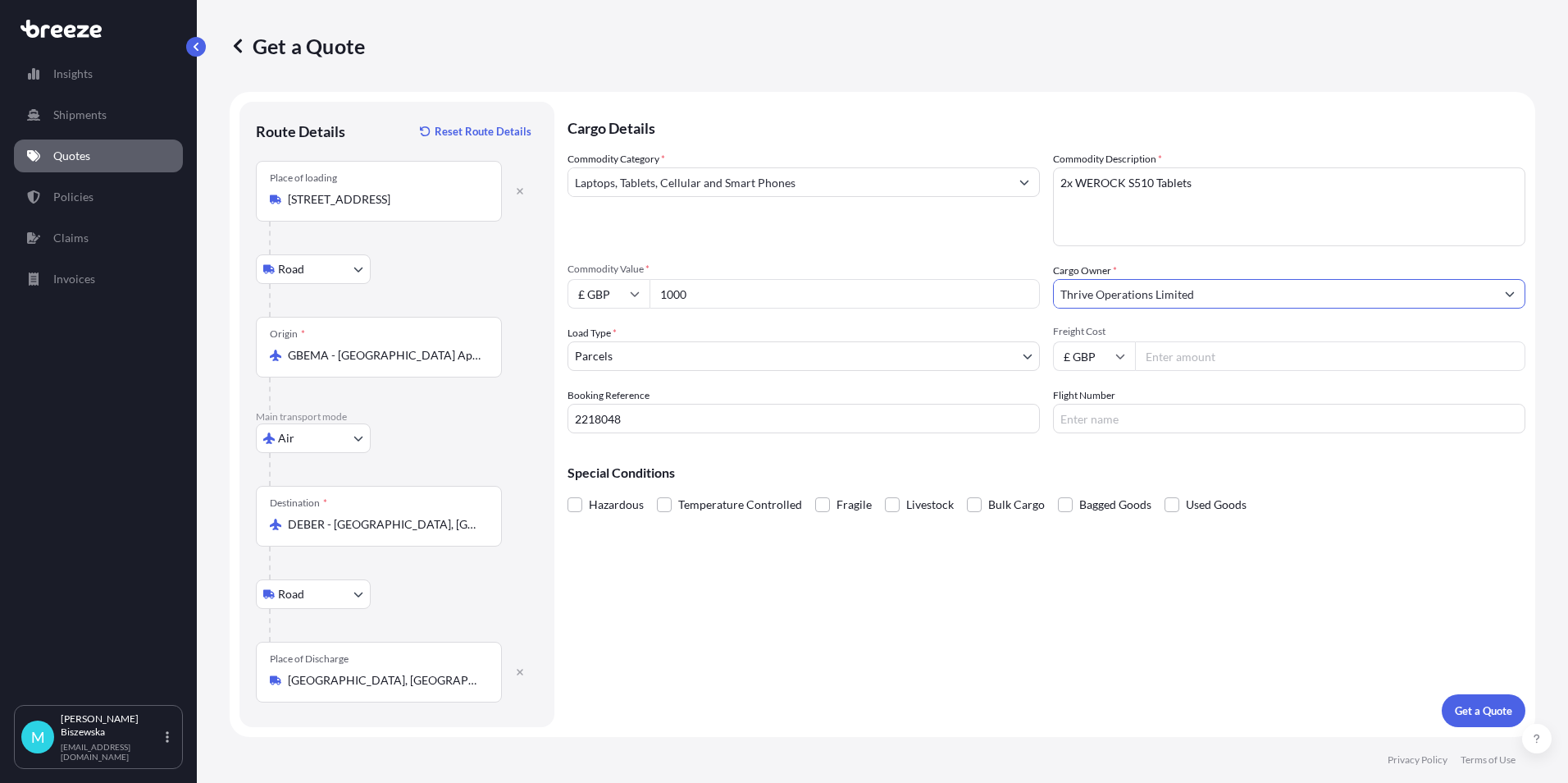
type input "Thrive Operations Limited"
click at [971, 236] on div "Commodity Category * Laptops, Tablets, Cellular and Smart Phones" at bounding box center [804, 198] width 472 height 95
click at [1187, 356] on input "Freight Cost" at bounding box center [1330, 356] width 390 height 30
type input "118.09"
click at [1113, 461] on div "Special Conditions Hazardous Temperature Controlled Fragile Livestock Bulk Carg…" at bounding box center [1047, 481] width 958 height 71
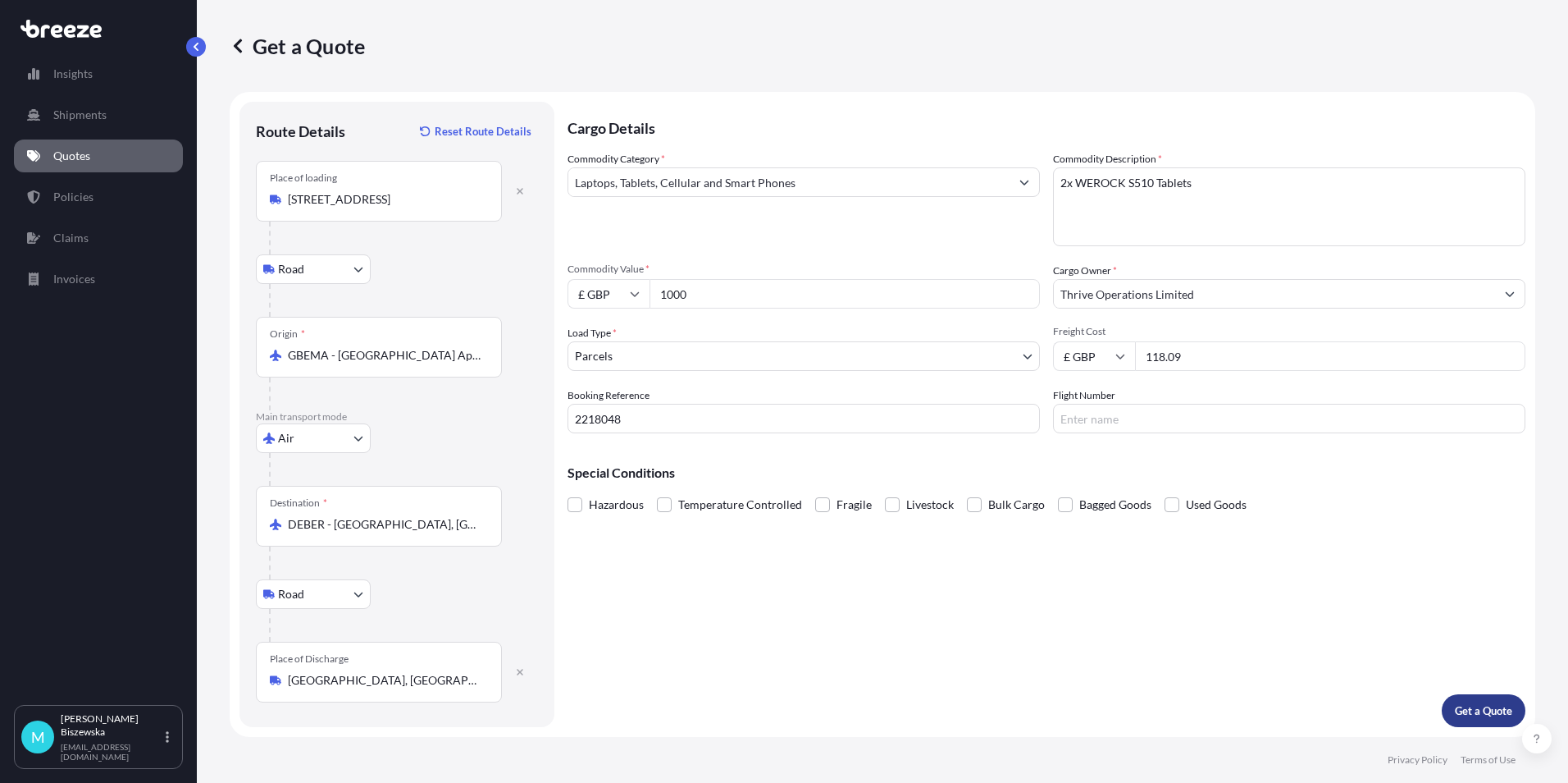
click at [1486, 712] on p "Get a Quote" at bounding box center [1483, 710] width 57 height 16
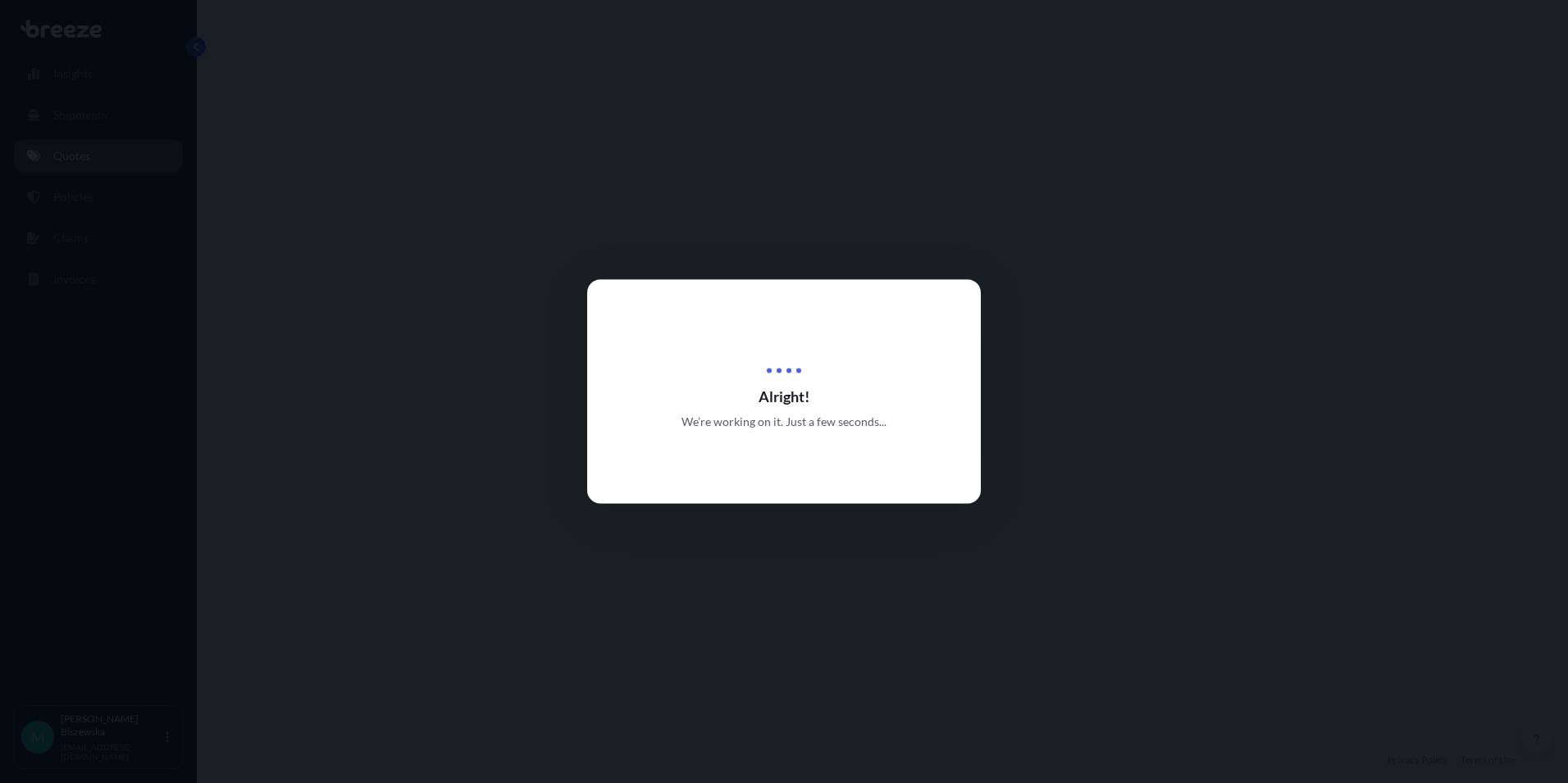
select select "Road"
select select "Air"
select select "Road"
select select "3"
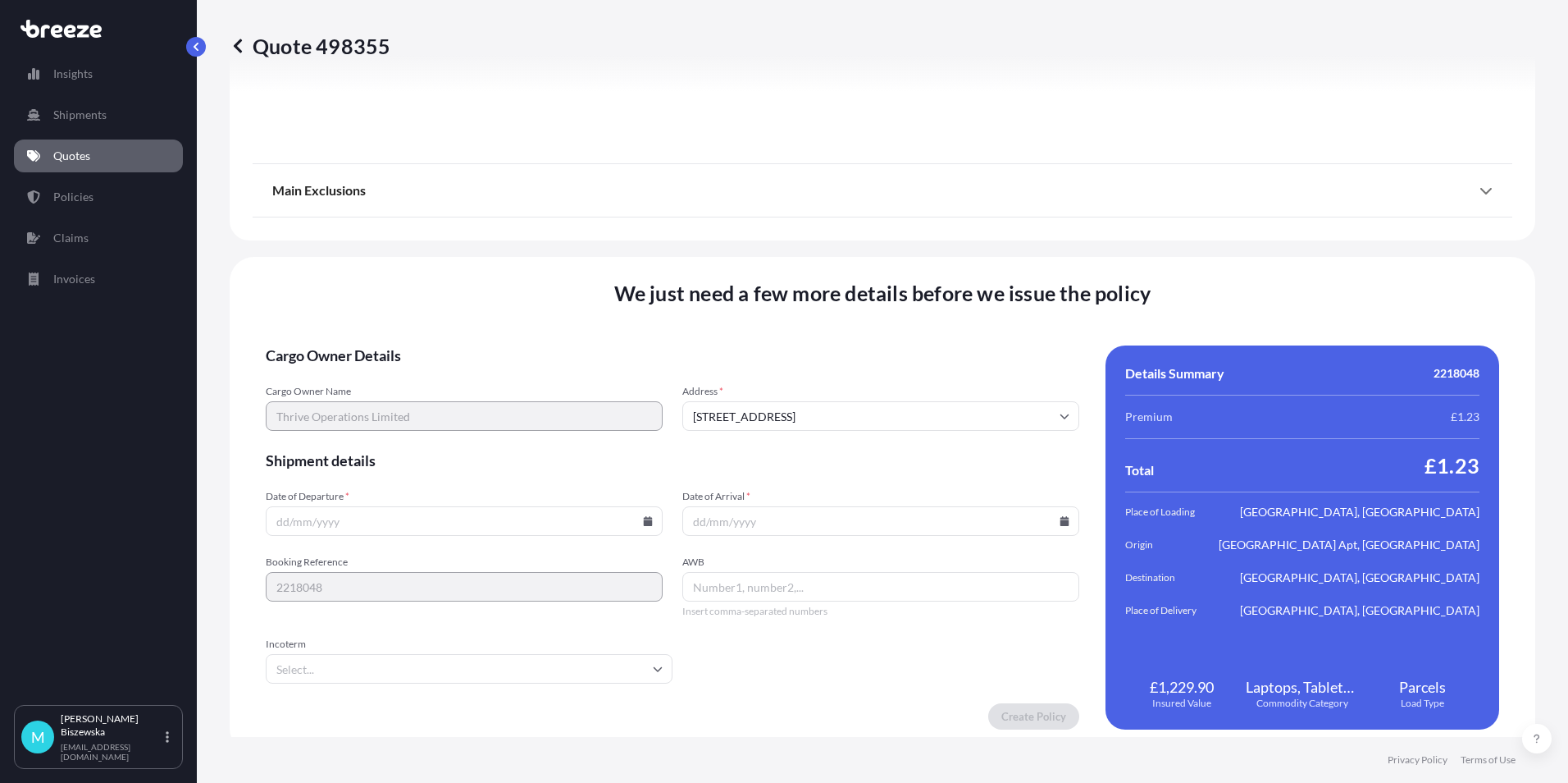
scroll to position [2147, 0]
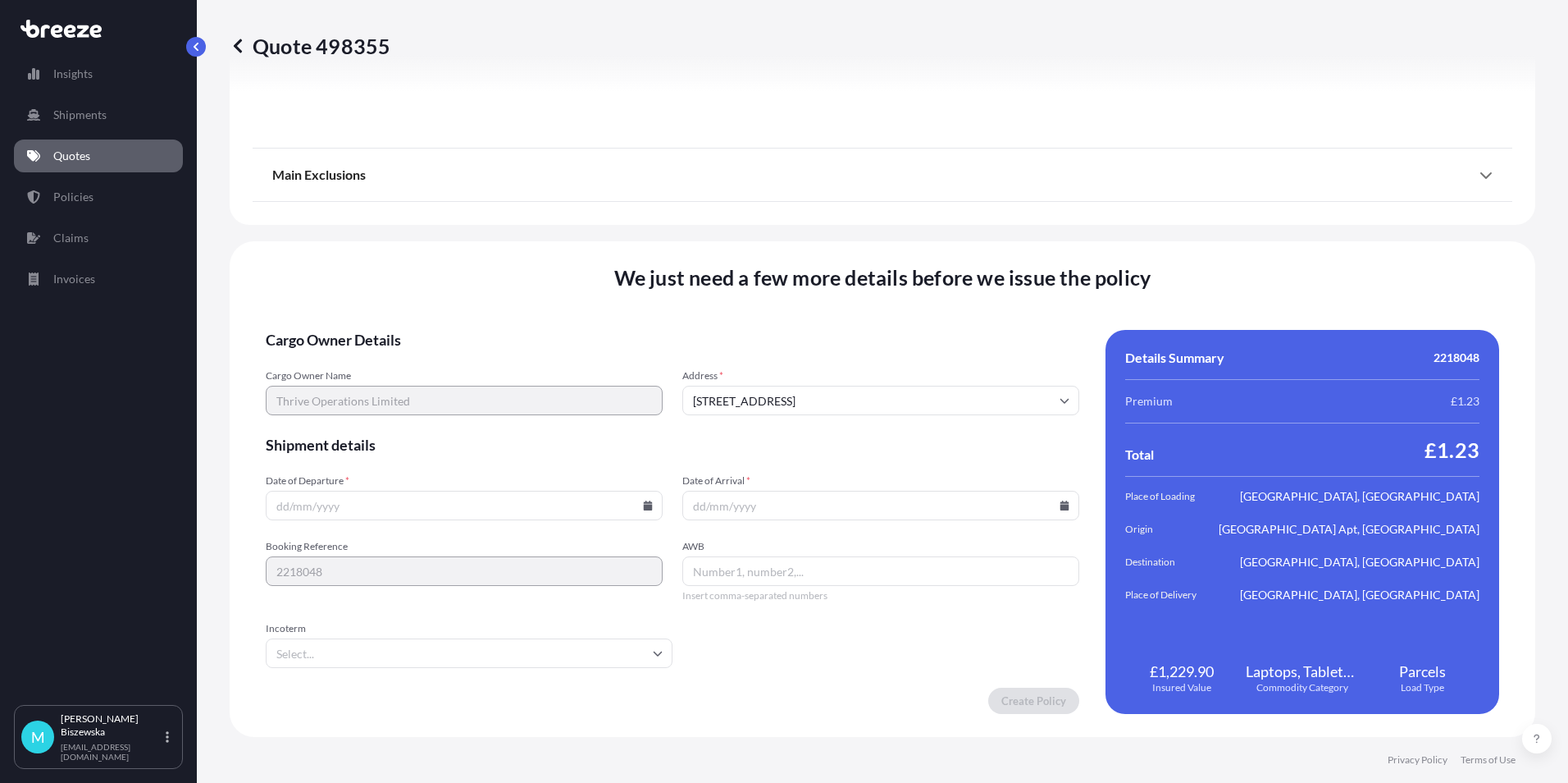
click at [644, 508] on icon at bounding box center [648, 506] width 9 height 10
click at [500, 306] on button "5" at bounding box center [500, 297] width 26 height 26
type input "[DATE]"
drag, startPoint x: 1058, startPoint y: 506, endPoint x: 1051, endPoint y: 501, distance: 8.6
click at [1061, 503] on icon at bounding box center [1065, 506] width 9 height 10
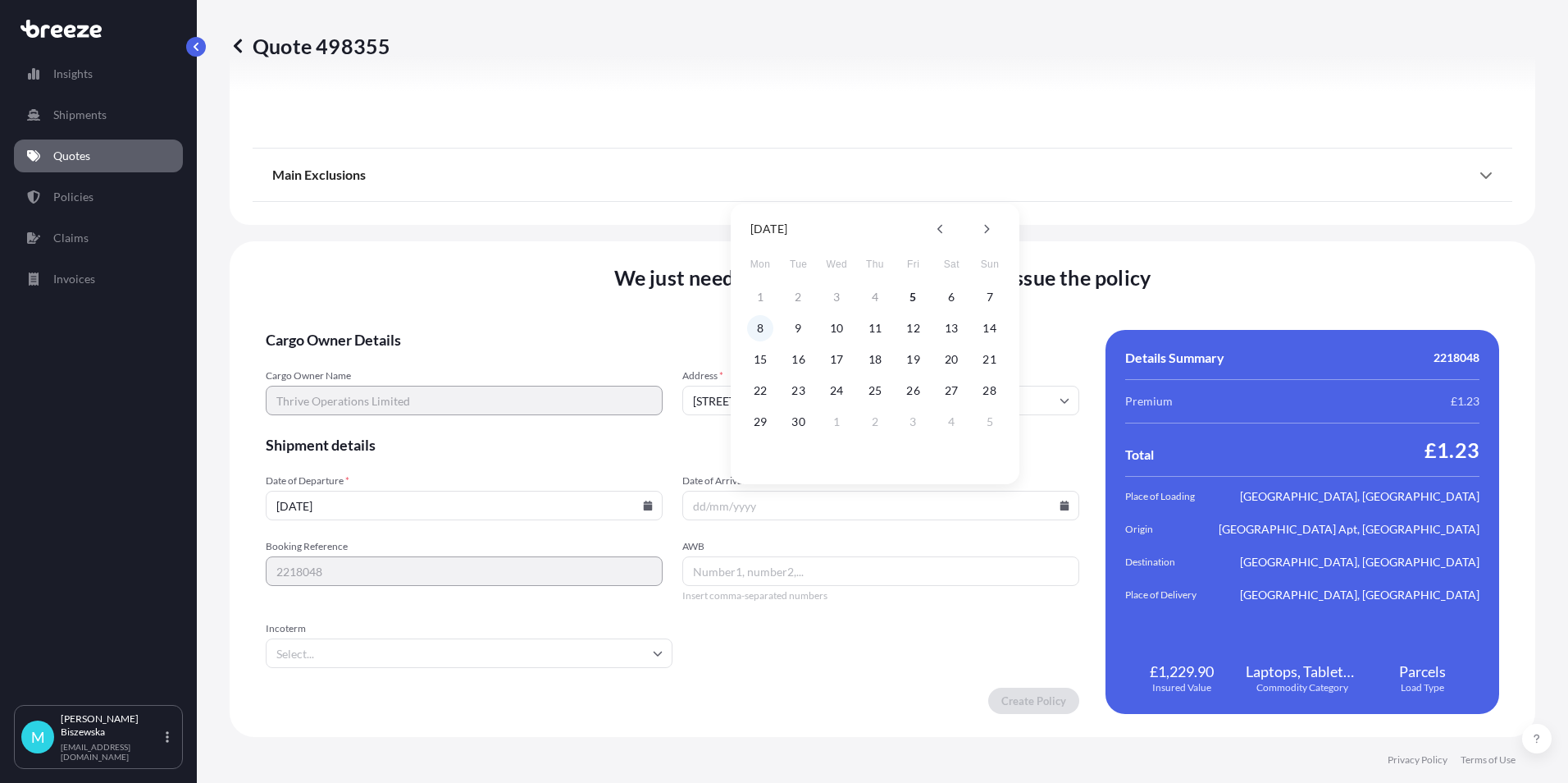
click at [760, 321] on button "8" at bounding box center [759, 328] width 26 height 26
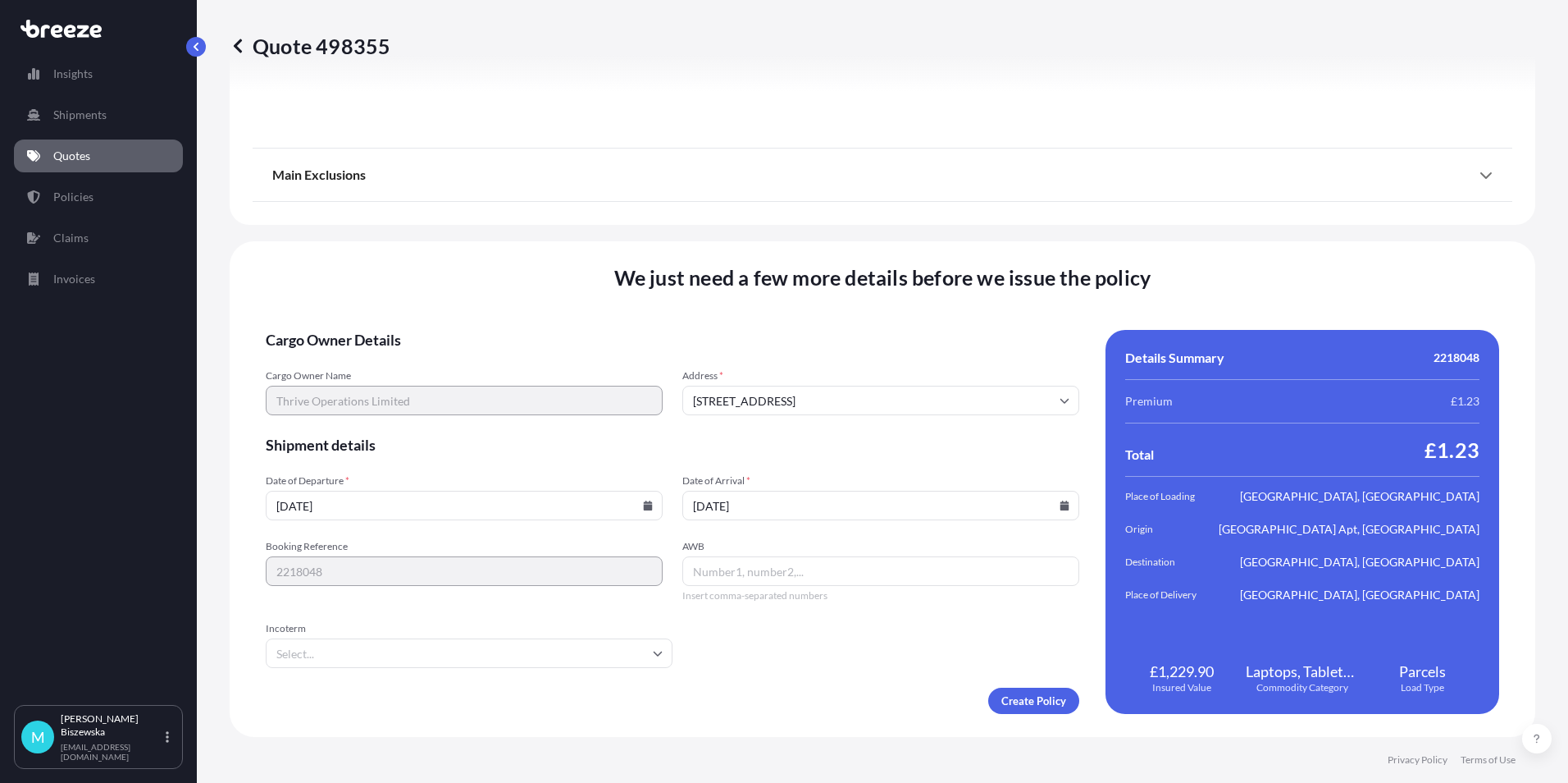
type input "[DATE]"
click at [807, 642] on form "Cargo Owner Details Cargo Owner Name Thrive Operations Limited Address * [GEOGR…" at bounding box center [672, 521] width 813 height 384
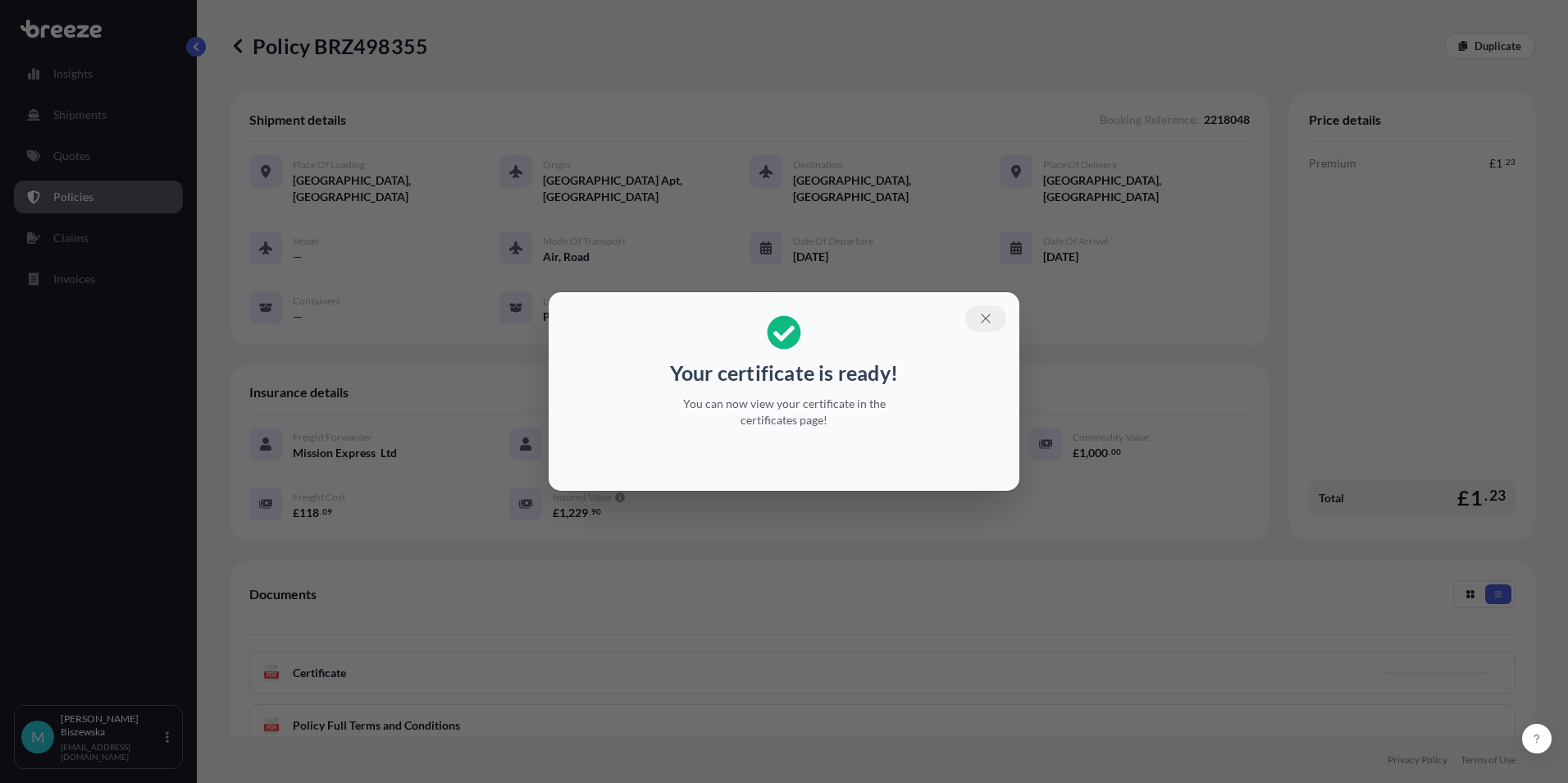
click at [978, 312] on button "button" at bounding box center [985, 318] width 41 height 26
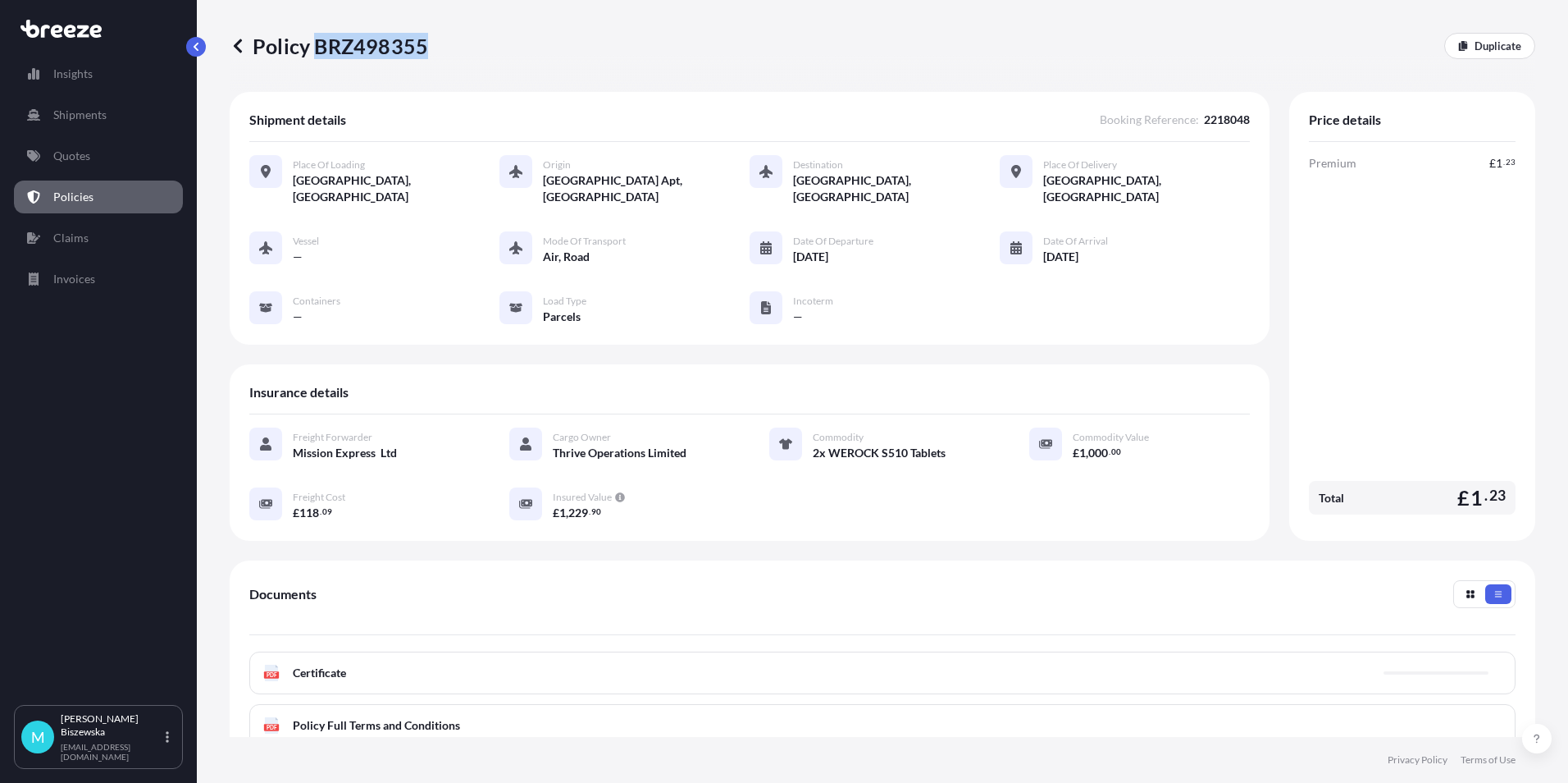
drag, startPoint x: 314, startPoint y: 45, endPoint x: 423, endPoint y: 42, distance: 109.0
click at [423, 42] on p "Policy BRZ498355" at bounding box center [328, 45] width 198 height 26
drag, startPoint x: 423, startPoint y: 42, endPoint x: 390, endPoint y: 41, distance: 33.0
copy p "BRZ498355"
